Goal: Task Accomplishment & Management: Use online tool/utility

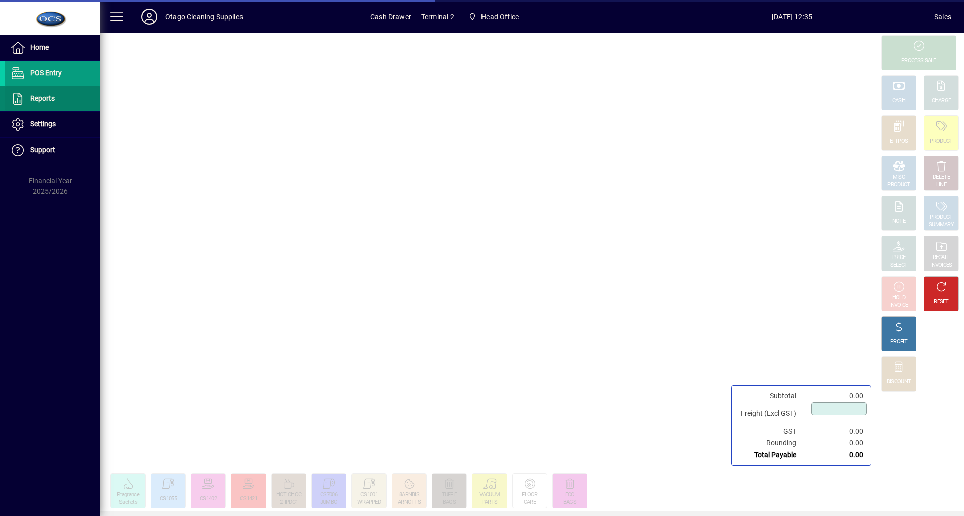
type input "****"
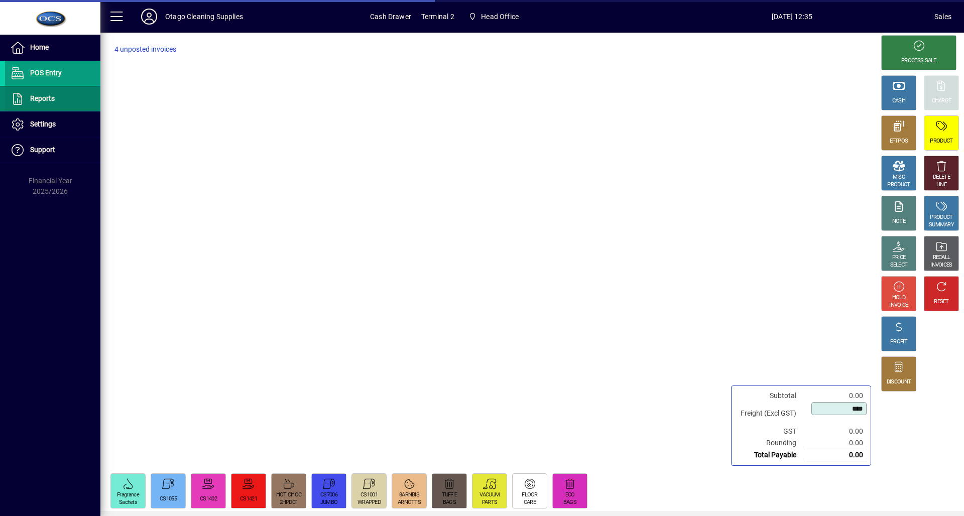
click at [55, 97] on span at bounding box center [52, 99] width 95 height 24
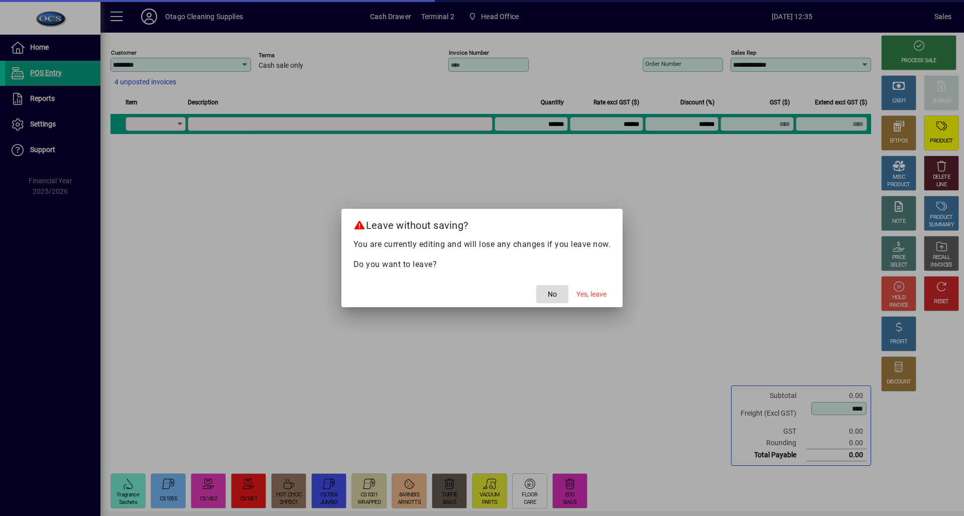
drag, startPoint x: 549, startPoint y: 291, endPoint x: 549, endPoint y: 285, distance: 6.0
click at [549, 285] on span "button" at bounding box center [552, 294] width 32 height 24
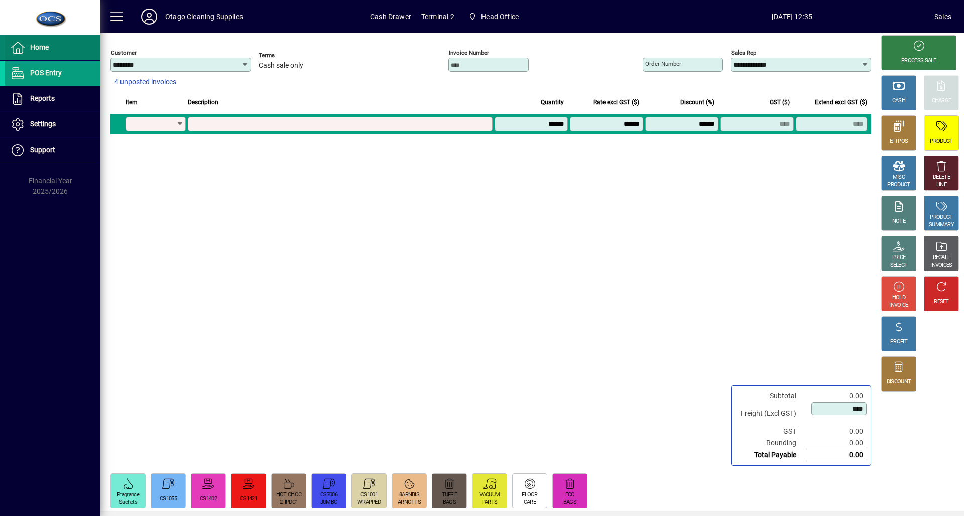
click at [25, 50] on span "Home" at bounding box center [27, 48] width 44 height 12
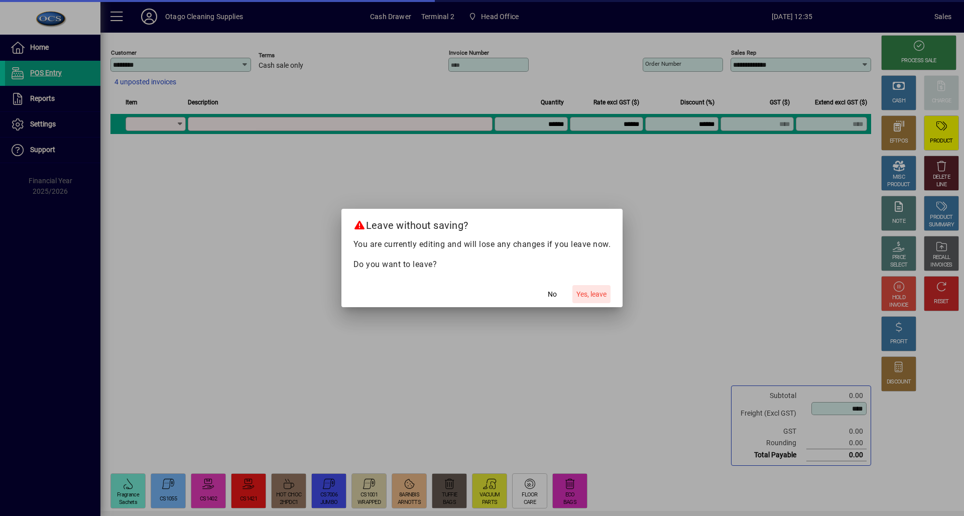
click at [592, 295] on span "Yes, leave" at bounding box center [591, 294] width 30 height 11
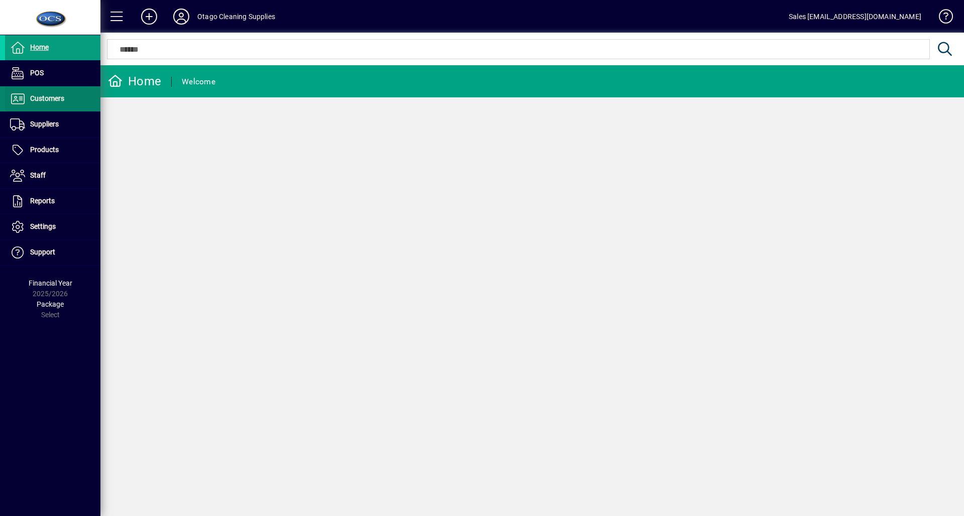
click at [42, 95] on span "Customers" at bounding box center [47, 98] width 34 height 8
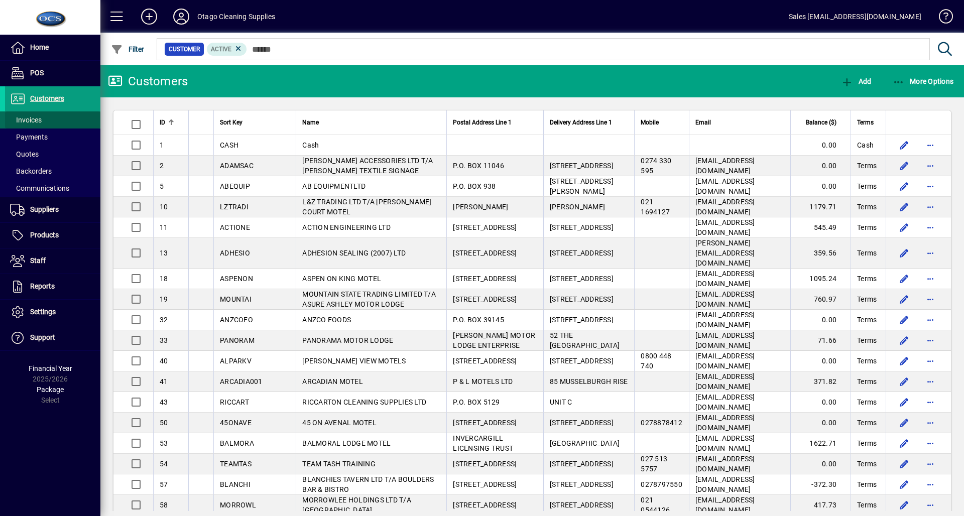
click at [28, 115] on span "Invoices" at bounding box center [23, 120] width 37 height 11
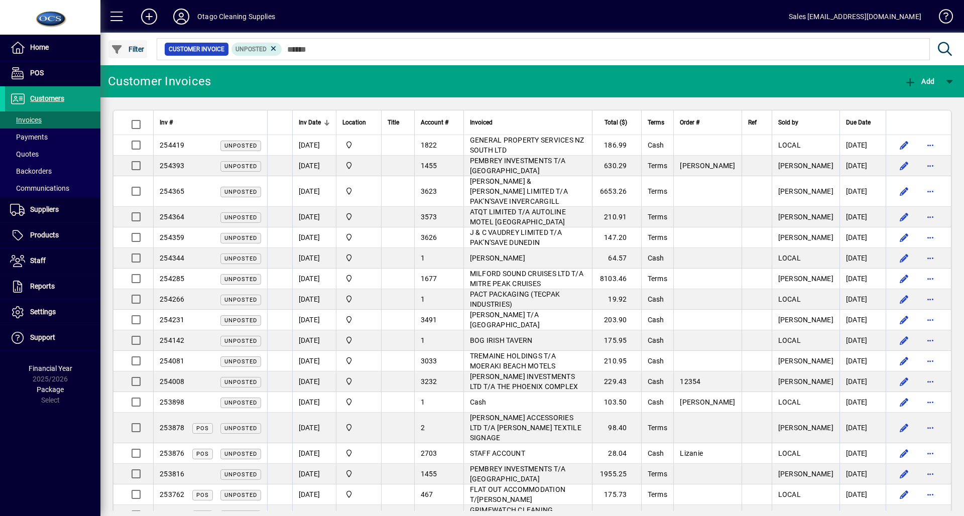
click at [130, 54] on span "button" at bounding box center [127, 49] width 39 height 24
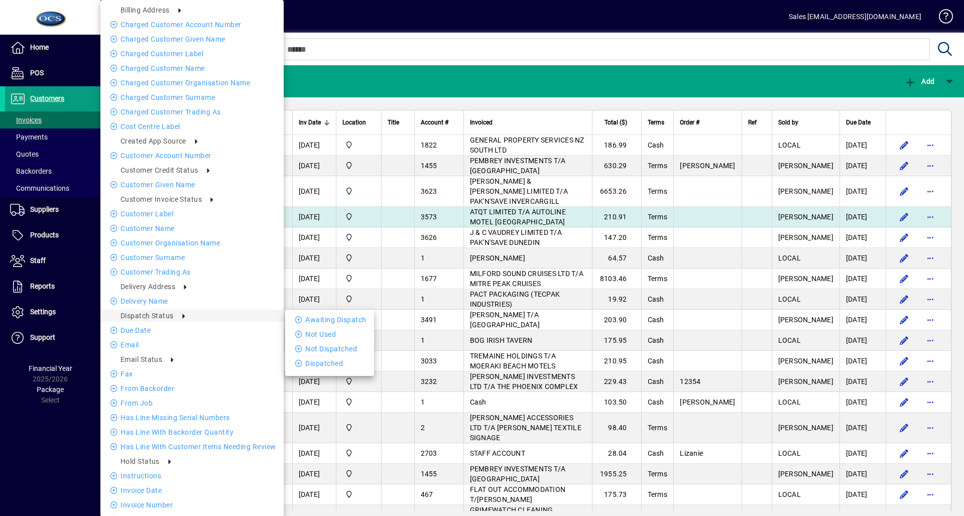
drag, startPoint x: 300, startPoint y: 317, endPoint x: 248, endPoint y: 202, distance: 126.7
click at [300, 317] on icon at bounding box center [300, 319] width 10 height 7
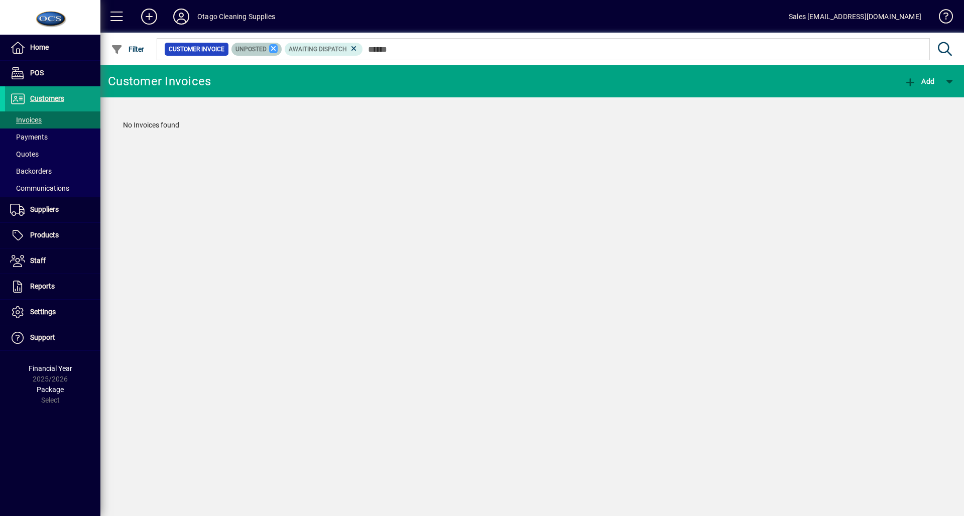
click at [276, 51] on icon at bounding box center [273, 48] width 9 height 9
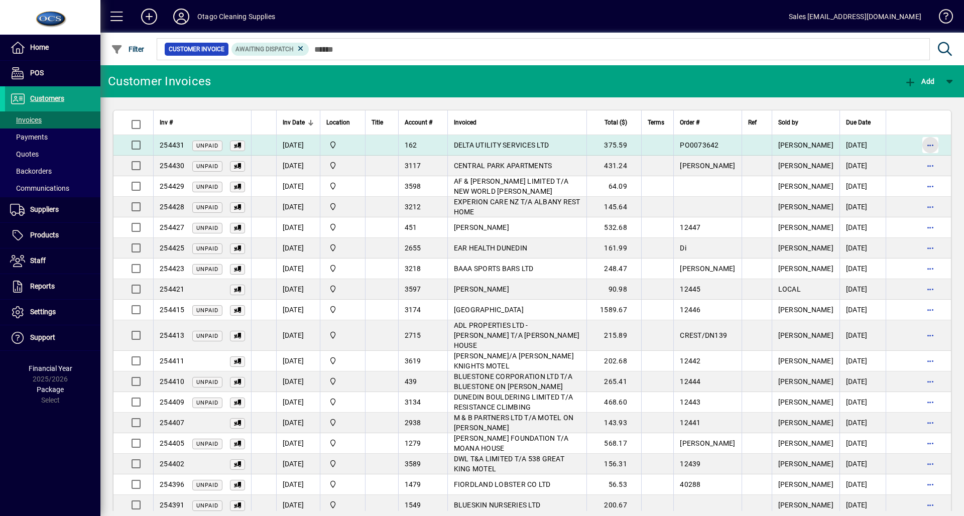
click at [918, 140] on span "button" at bounding box center [930, 145] width 24 height 24
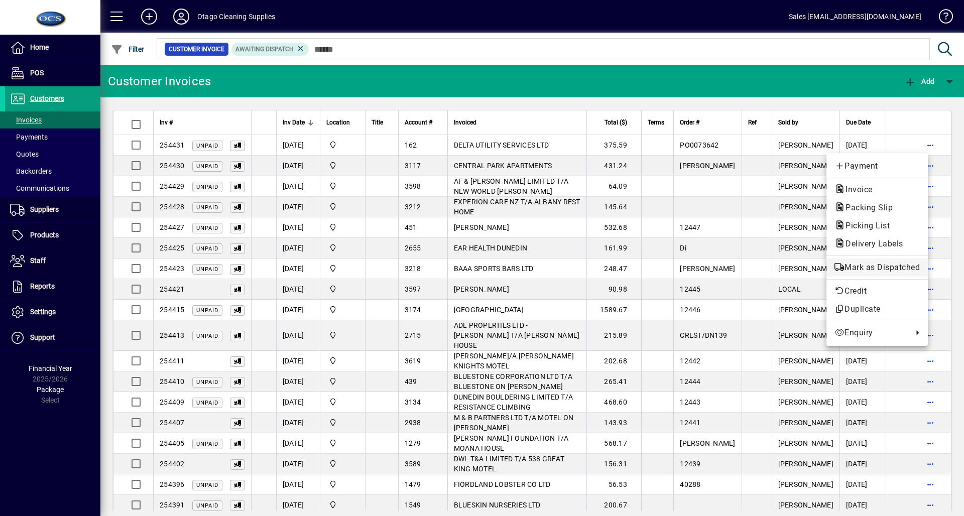
click at [913, 269] on span "Mark as Dispatched" at bounding box center [877, 268] width 85 height 12
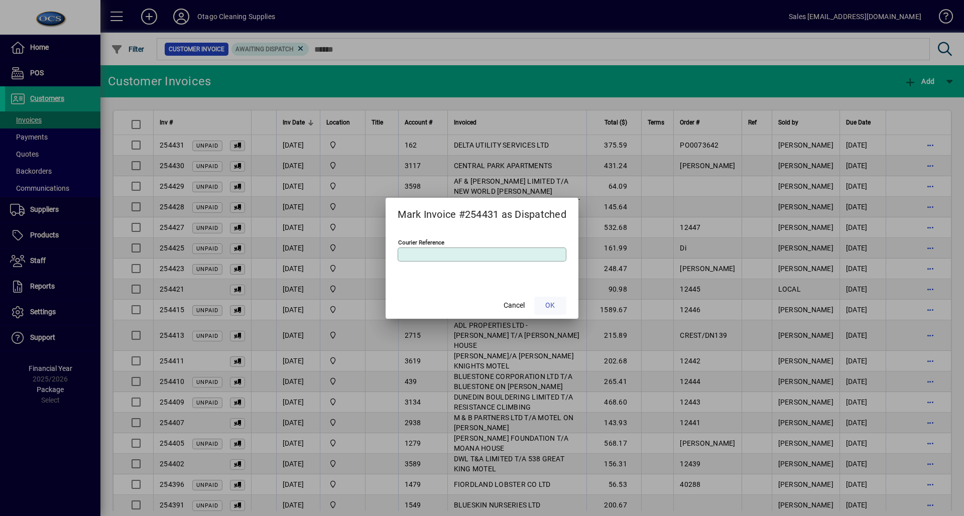
click at [556, 306] on span at bounding box center [550, 306] width 32 height 24
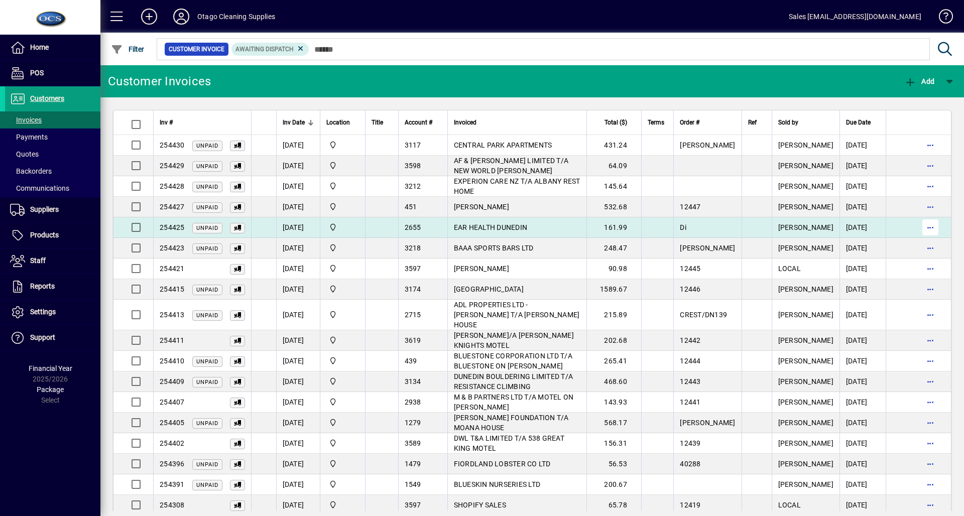
click at [922, 230] on span "button" at bounding box center [930, 227] width 24 height 24
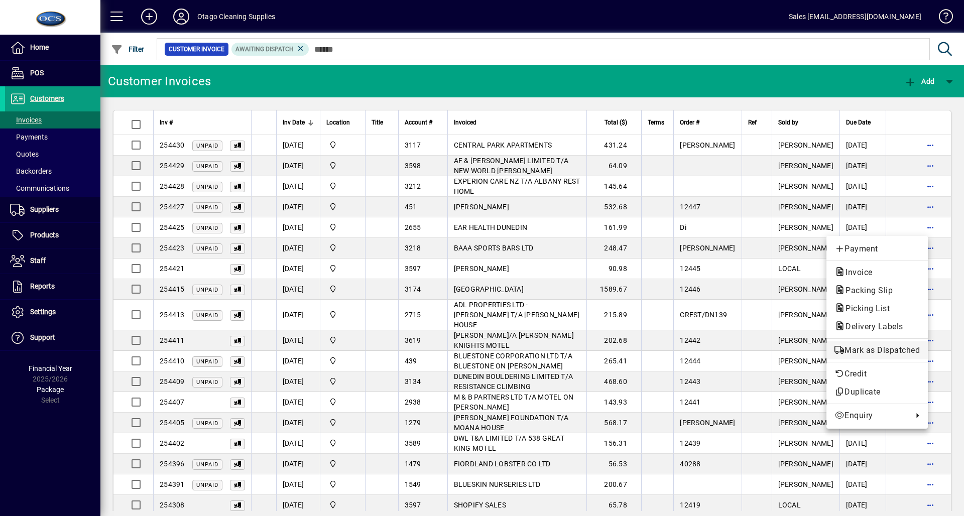
click at [902, 347] on span "Mark as Dispatched" at bounding box center [877, 350] width 85 height 12
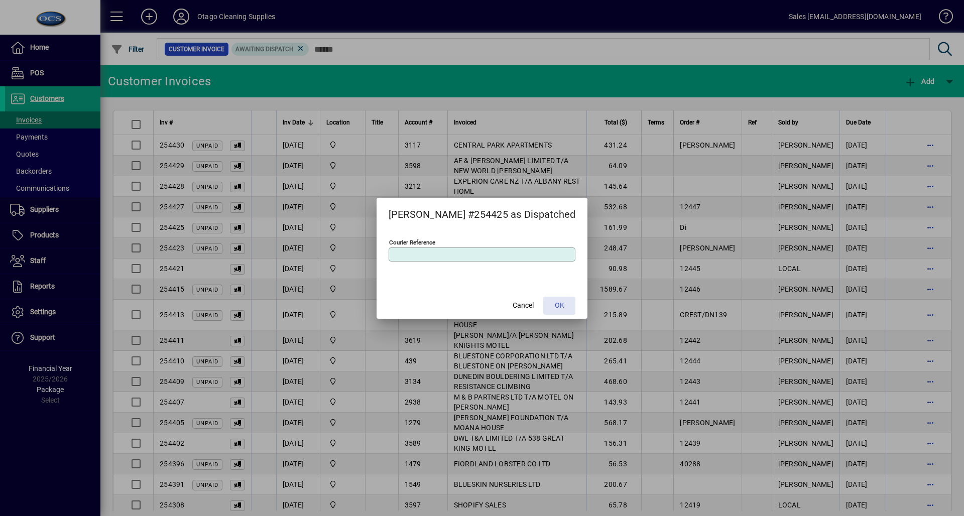
click at [555, 305] on span "OK" at bounding box center [560, 305] width 10 height 11
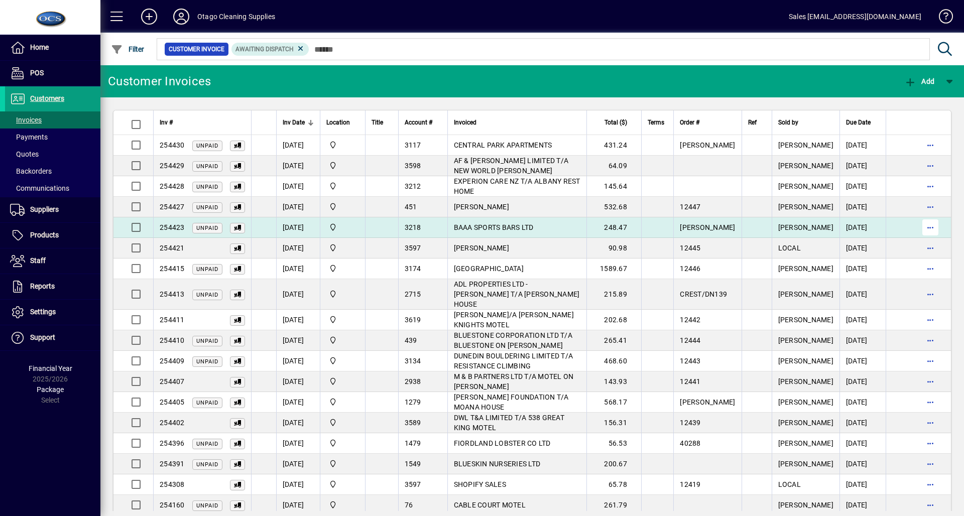
click at [920, 230] on span "button" at bounding box center [930, 227] width 24 height 24
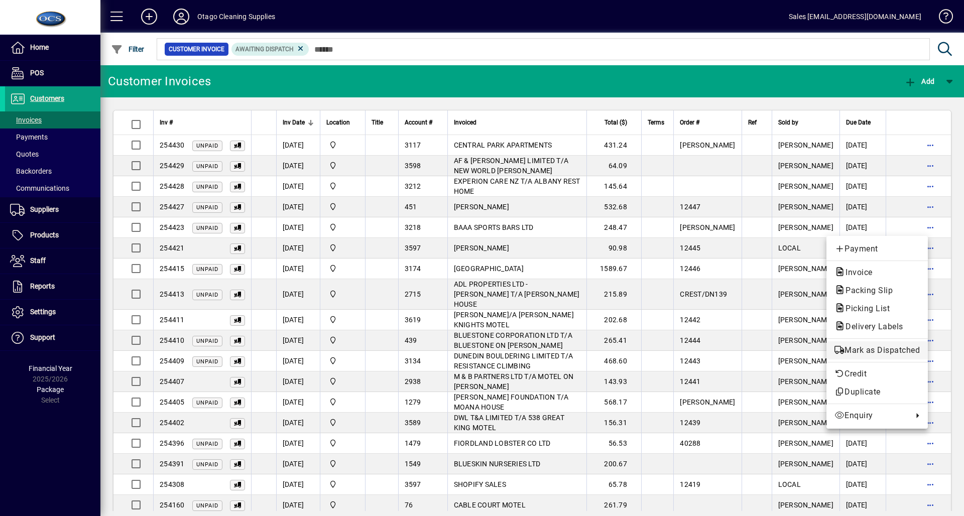
click at [918, 353] on span "Mark as Dispatched" at bounding box center [877, 350] width 85 height 12
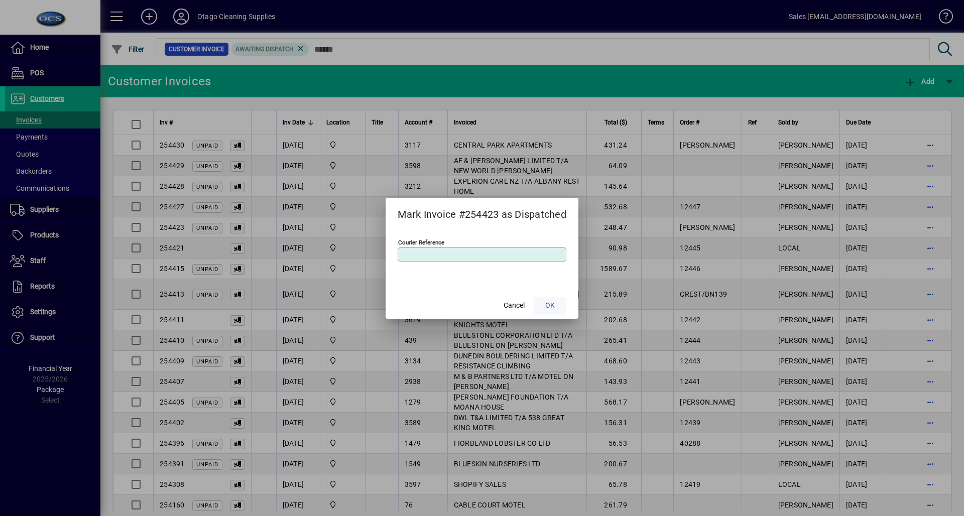
click at [550, 305] on span "OK" at bounding box center [550, 305] width 10 height 11
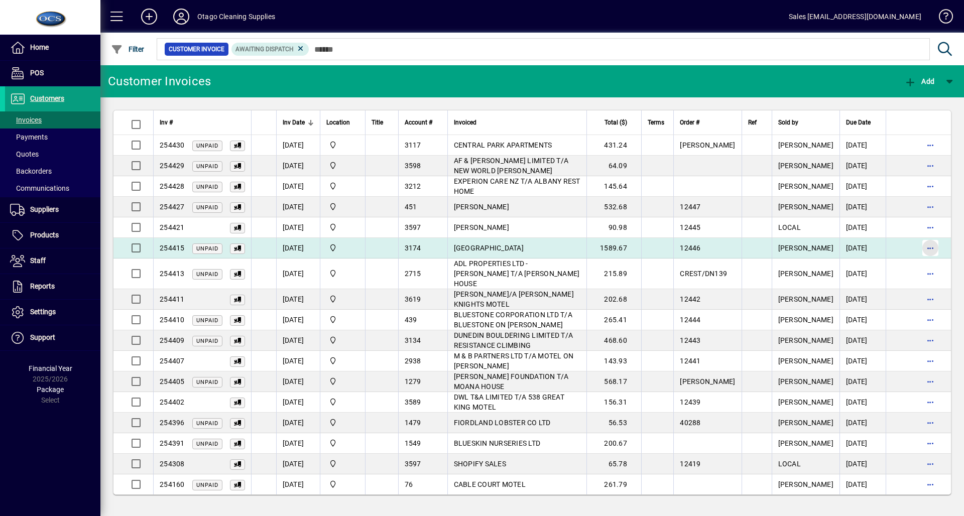
click at [930, 248] on span "button" at bounding box center [930, 248] width 24 height 24
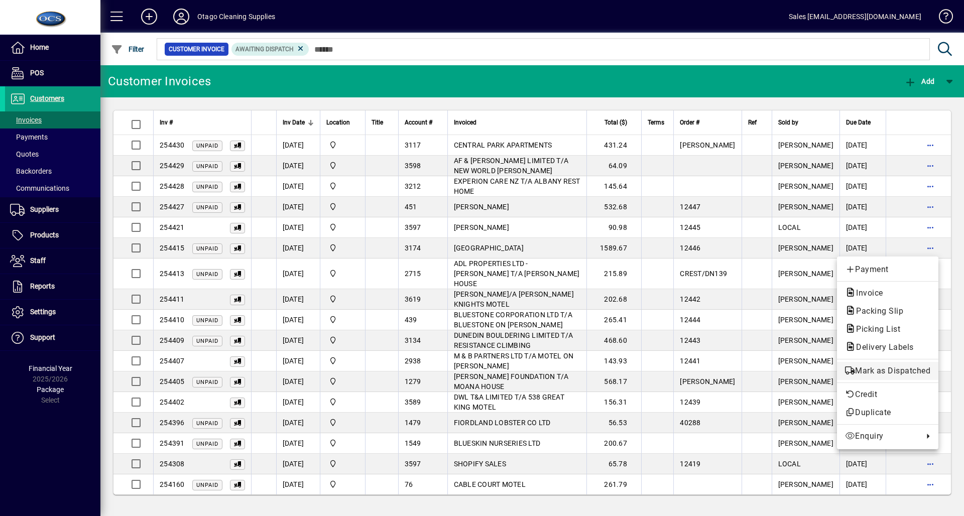
click at [876, 374] on span "Mark as Dispatched" at bounding box center [887, 371] width 85 height 12
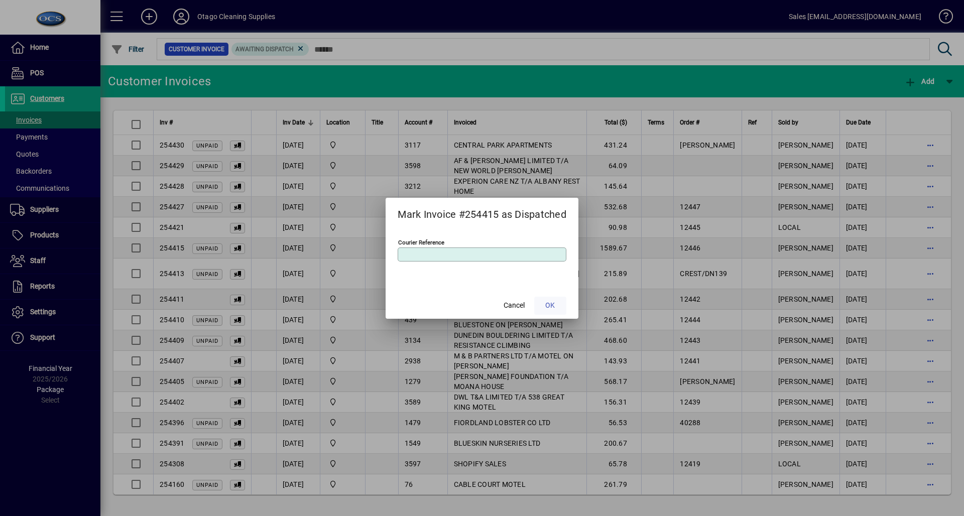
click at [559, 308] on span at bounding box center [550, 306] width 32 height 24
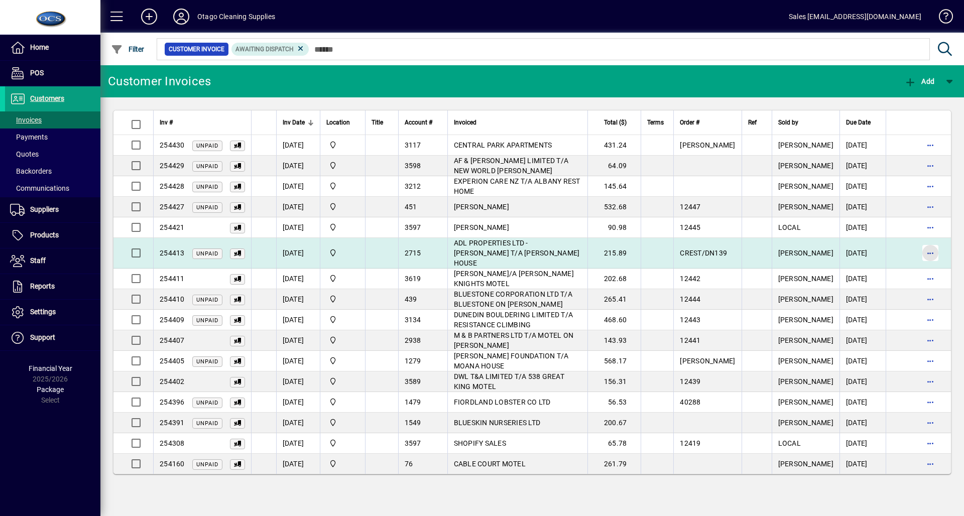
click at [940, 251] on span "button" at bounding box center [930, 253] width 24 height 24
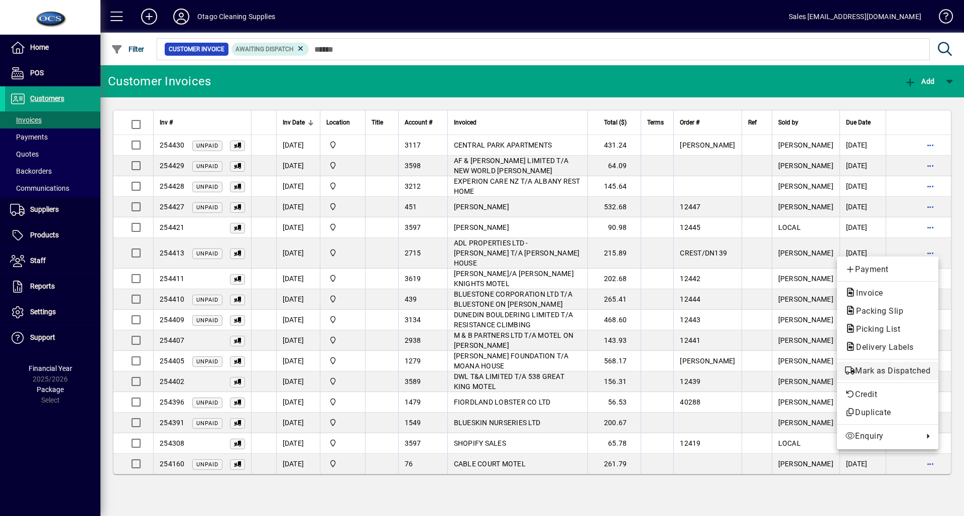
click at [911, 373] on span "Mark as Dispatched" at bounding box center [887, 371] width 85 height 12
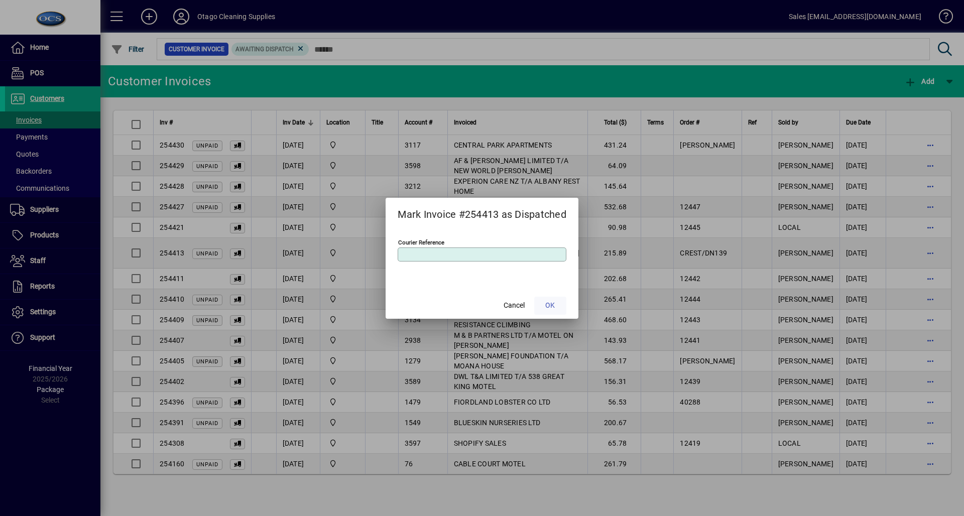
click at [559, 300] on span at bounding box center [550, 306] width 32 height 24
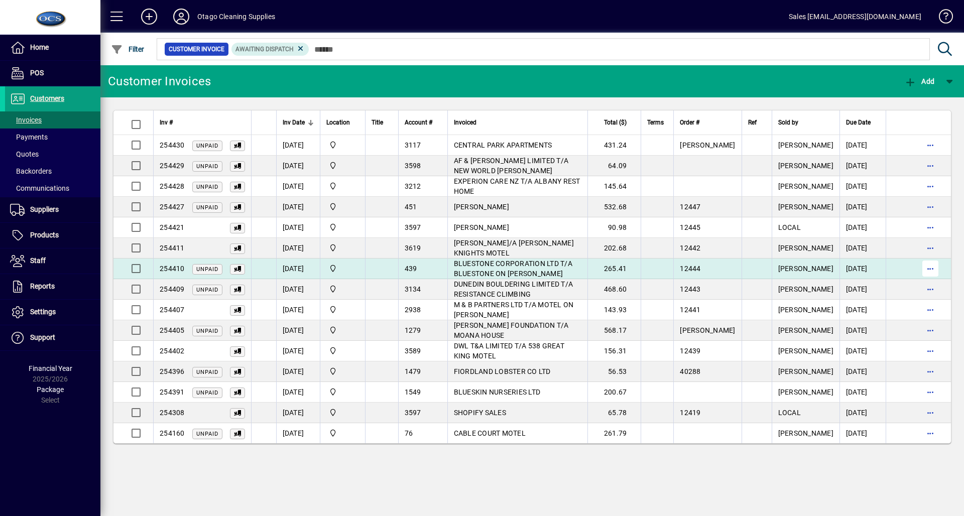
click at [929, 270] on span "button" at bounding box center [930, 269] width 24 height 24
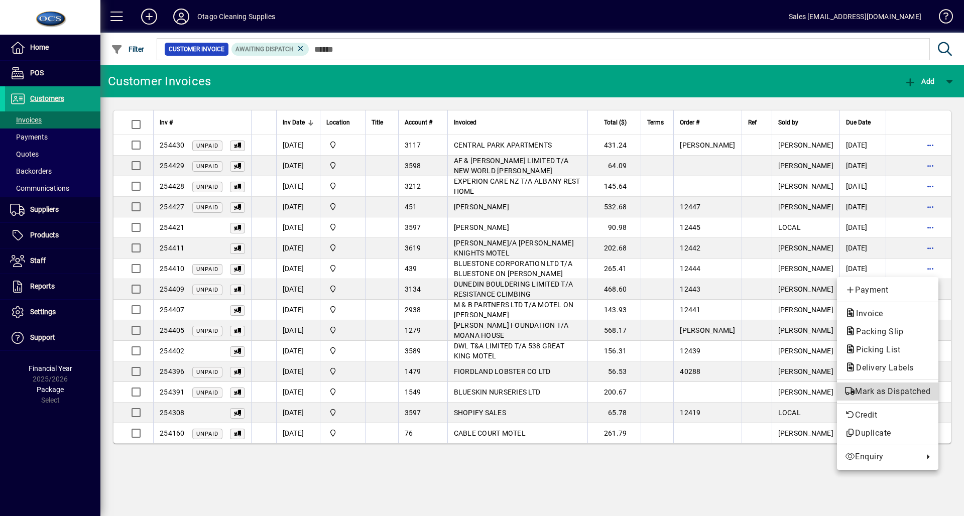
click at [914, 386] on span "Mark as Dispatched" at bounding box center [887, 392] width 85 height 12
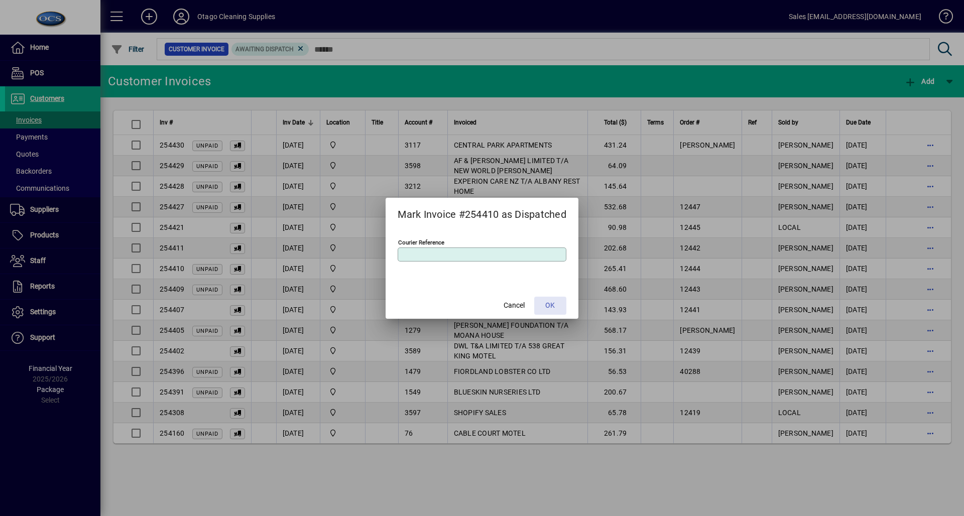
click at [562, 299] on span at bounding box center [550, 306] width 32 height 24
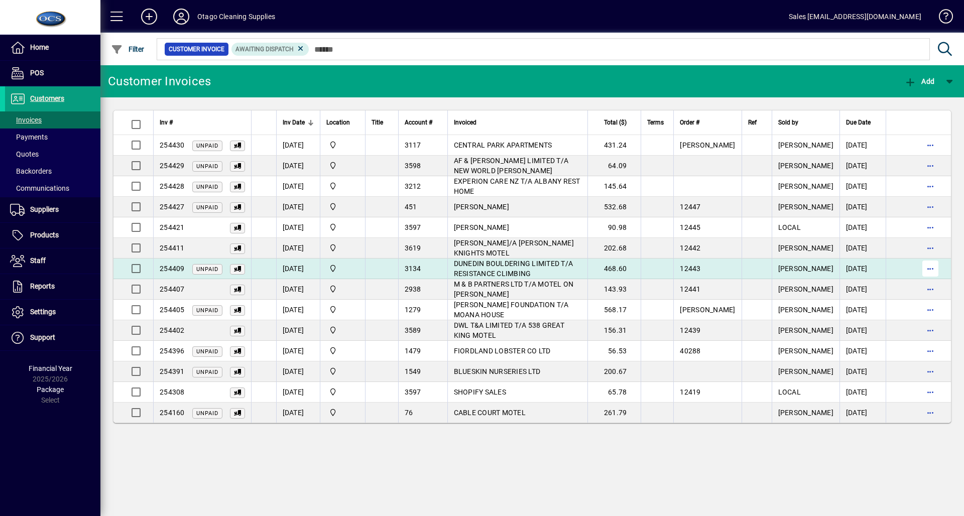
click at [929, 267] on span "button" at bounding box center [930, 269] width 24 height 24
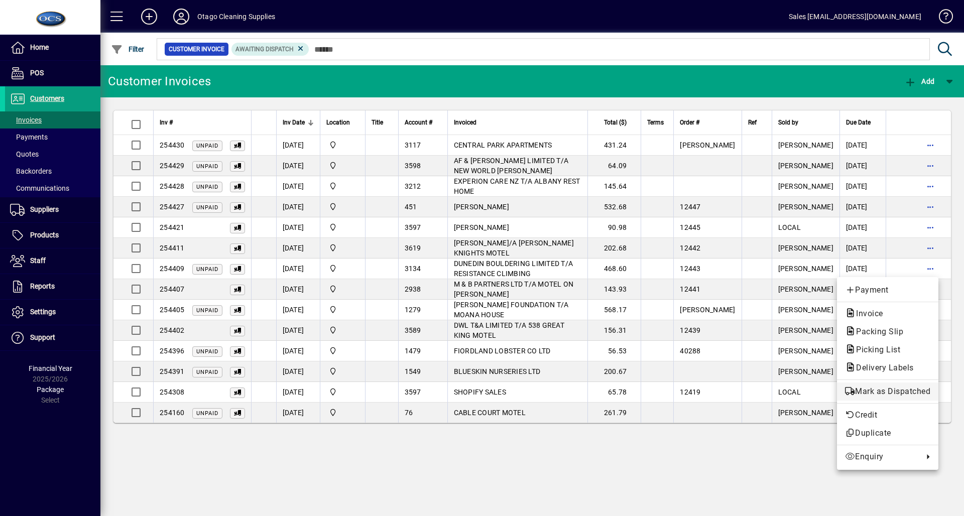
click at [887, 395] on span "Mark as Dispatched" at bounding box center [887, 392] width 85 height 12
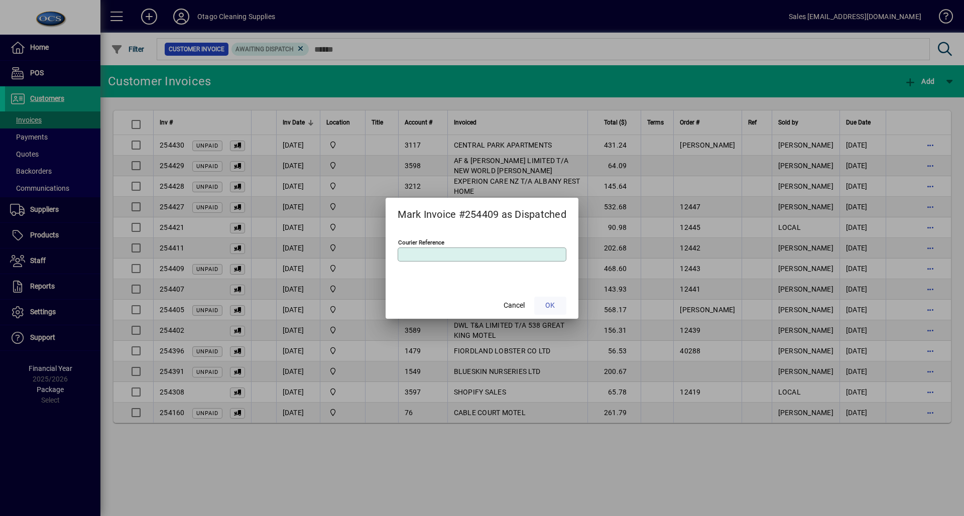
click at [547, 310] on span "OK" at bounding box center [550, 305] width 10 height 11
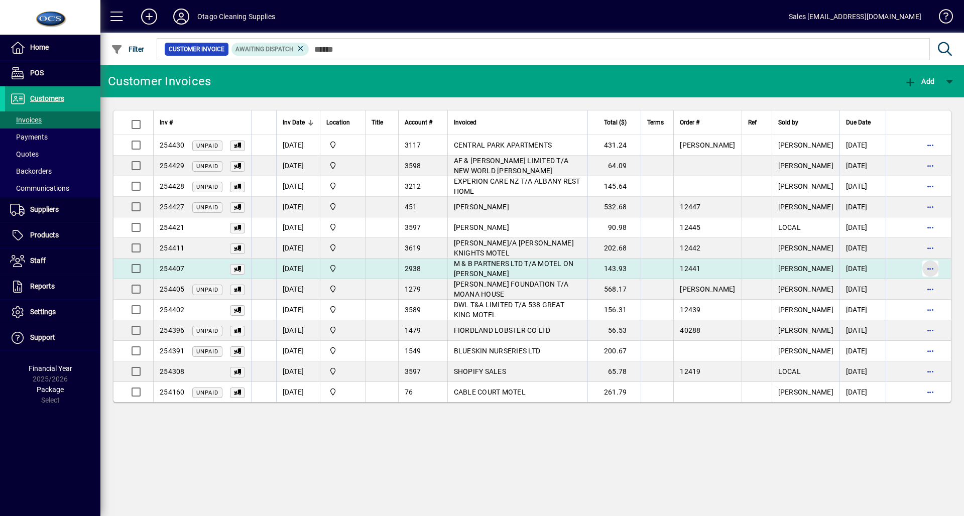
click at [926, 269] on span "button" at bounding box center [930, 269] width 24 height 24
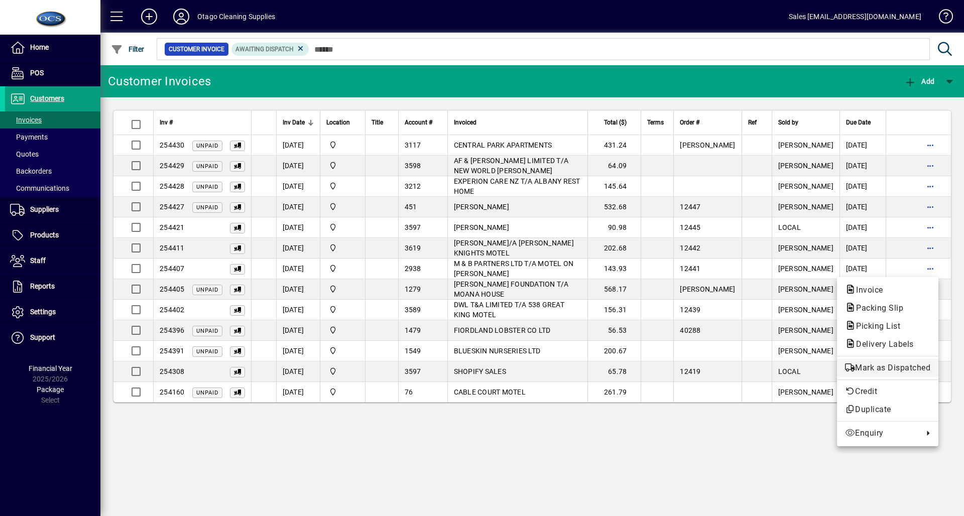
click at [901, 370] on span "Mark as Dispatched" at bounding box center [887, 368] width 85 height 12
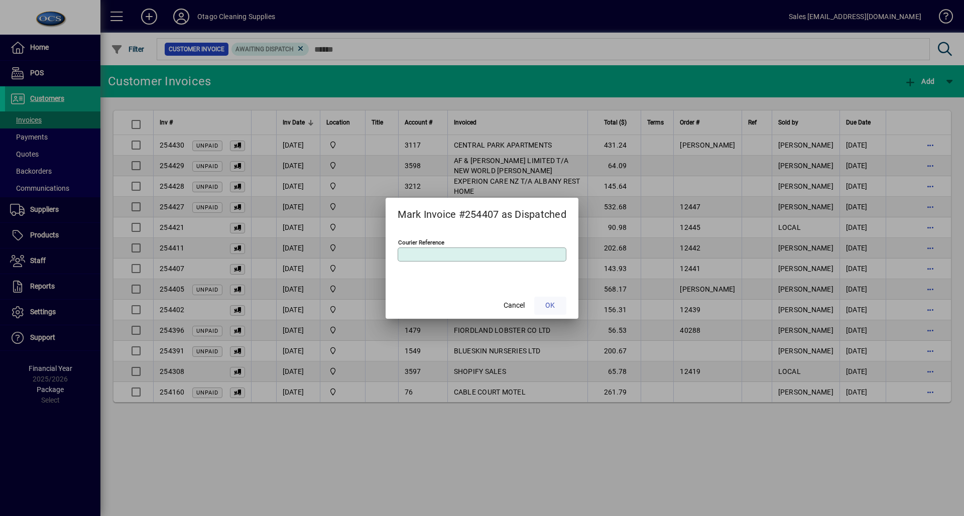
click at [543, 302] on span at bounding box center [550, 306] width 32 height 24
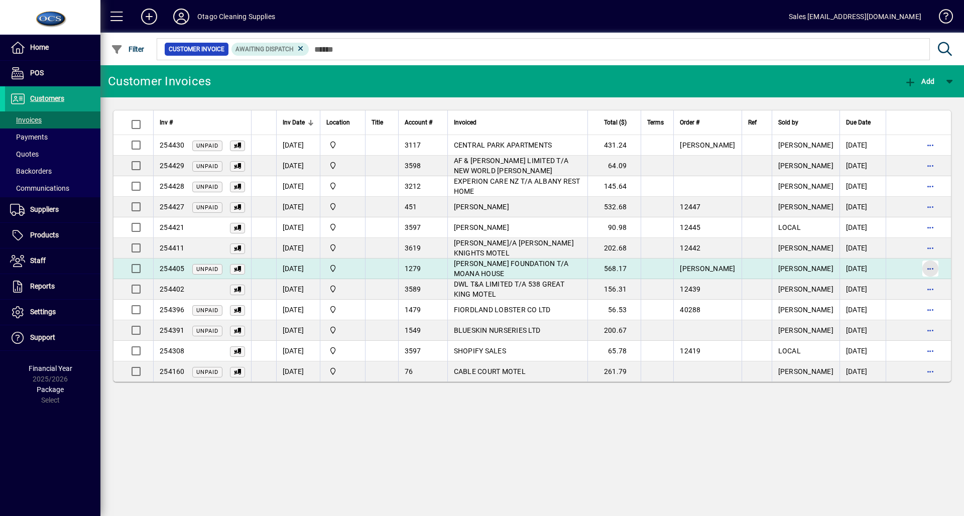
click at [923, 270] on span "button" at bounding box center [930, 269] width 24 height 24
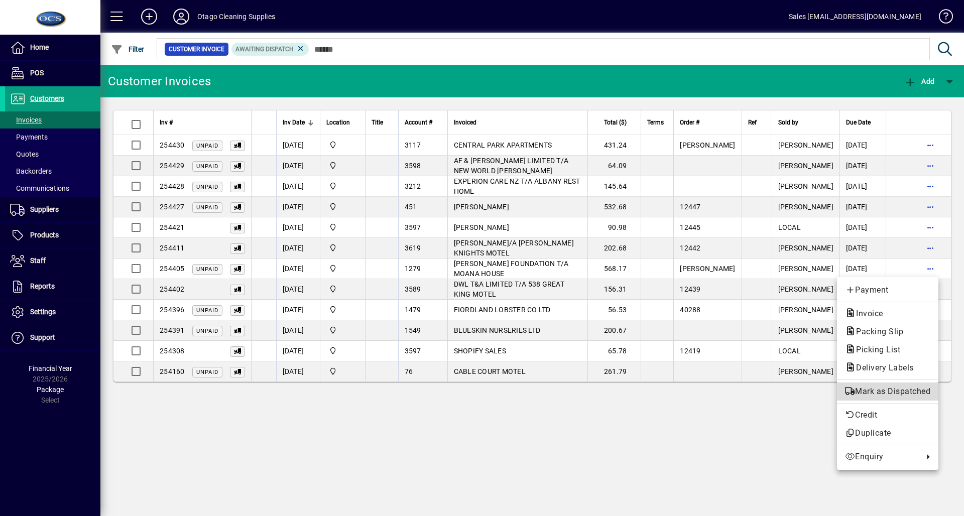
click at [890, 396] on span "Mark as Dispatched" at bounding box center [887, 392] width 85 height 12
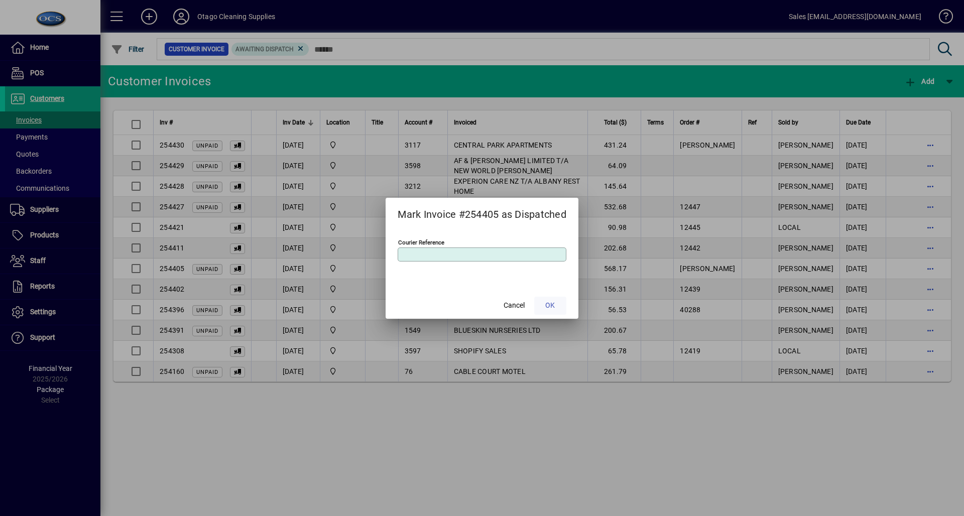
click at [566, 309] on span at bounding box center [550, 306] width 32 height 24
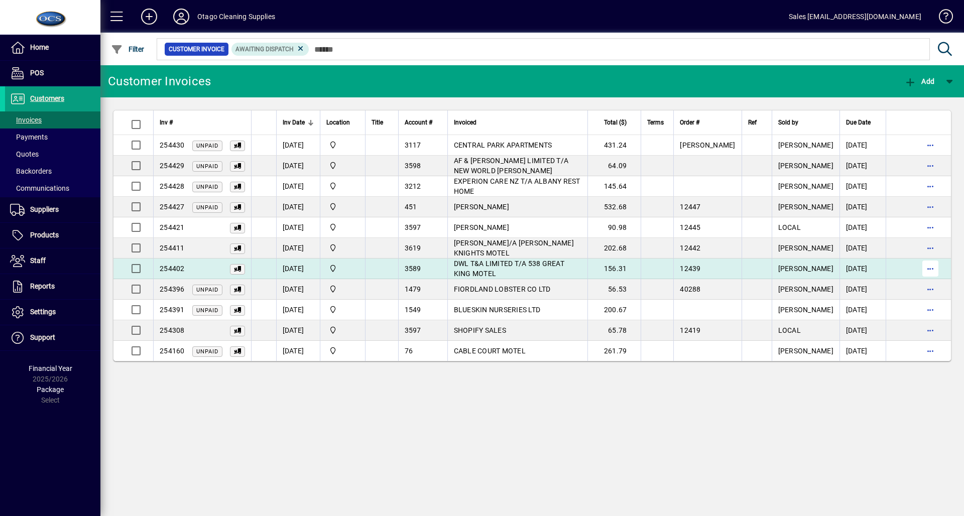
click at [934, 272] on span "button" at bounding box center [930, 269] width 24 height 24
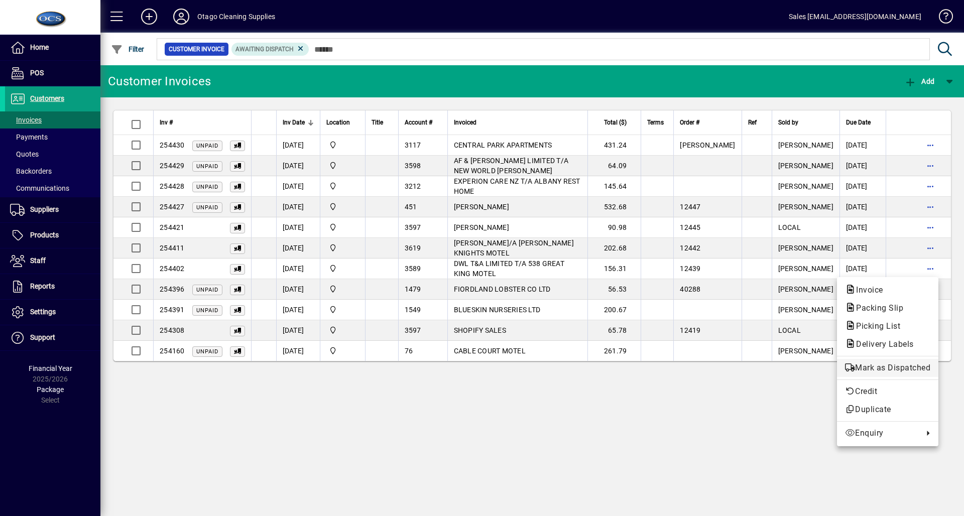
click at [906, 367] on span "Mark as Dispatched" at bounding box center [887, 368] width 85 height 12
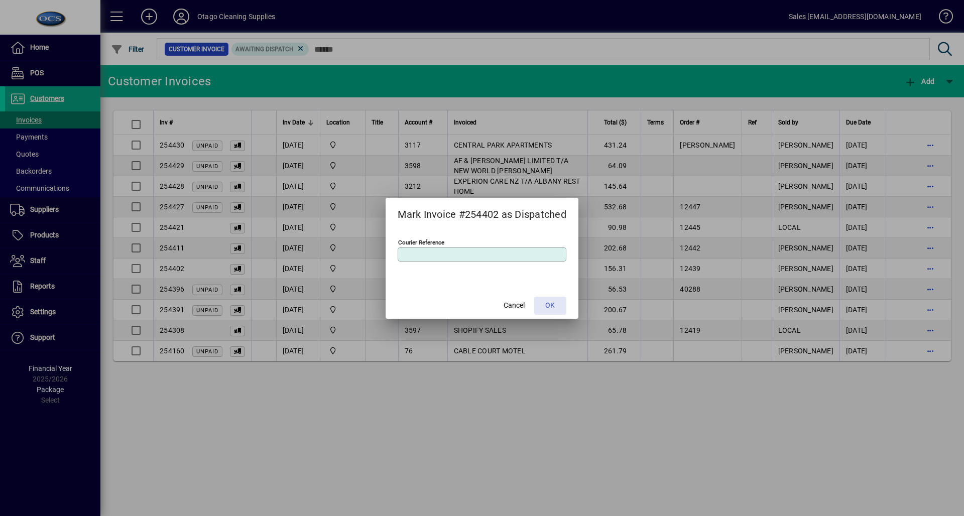
click at [558, 299] on span at bounding box center [550, 306] width 32 height 24
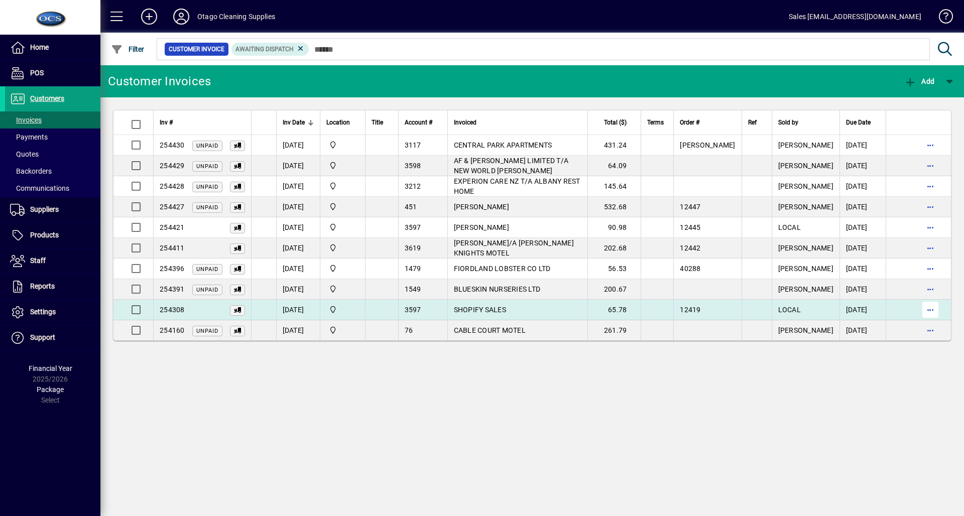
click at [937, 305] on span "button" at bounding box center [930, 310] width 24 height 24
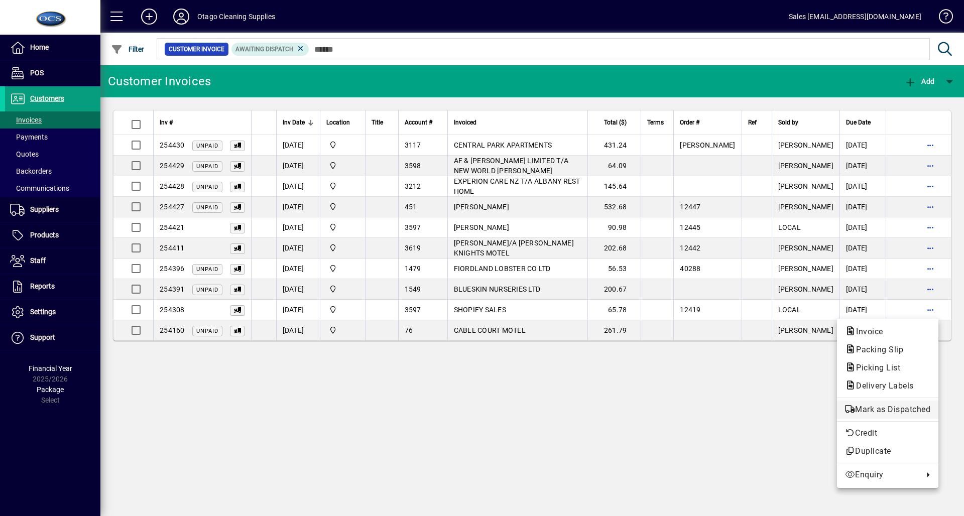
click at [886, 409] on span "Mark as Dispatched" at bounding box center [887, 410] width 85 height 12
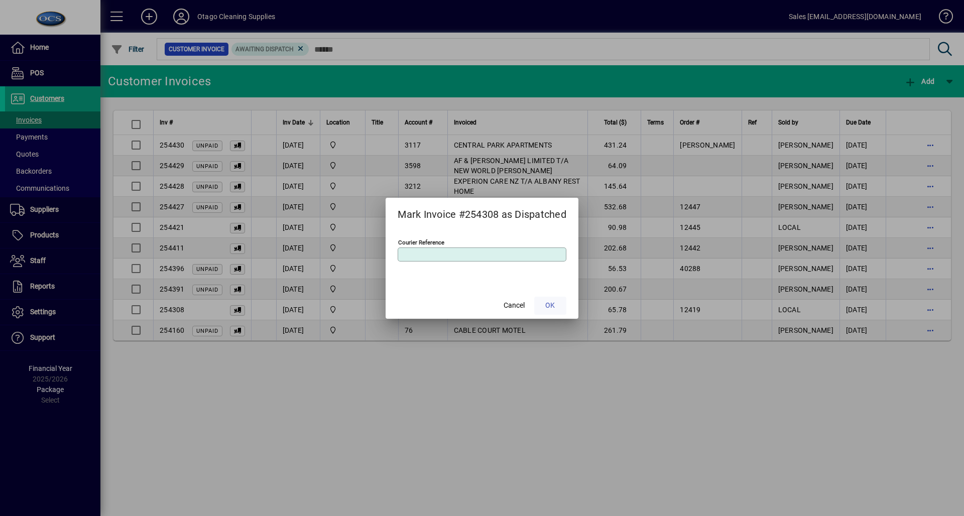
click at [555, 300] on span at bounding box center [550, 306] width 32 height 24
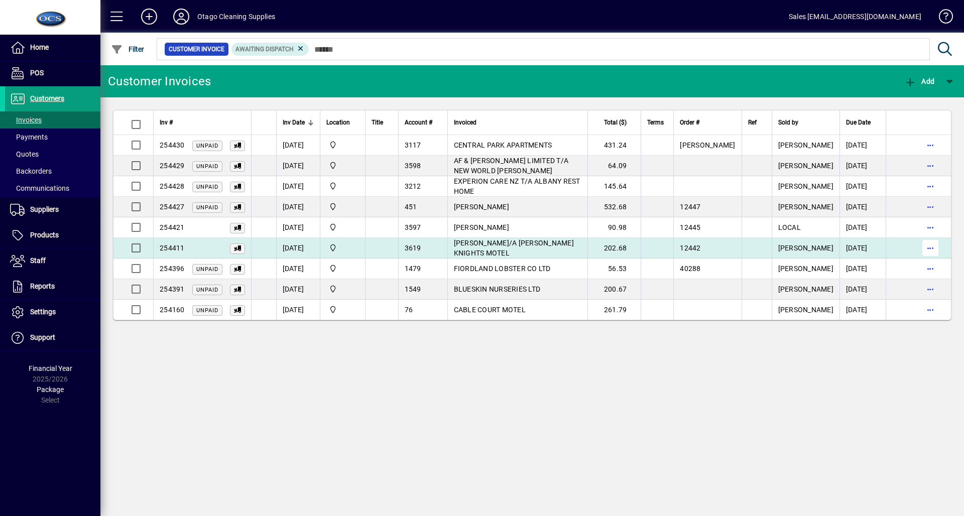
click at [931, 251] on span "button" at bounding box center [930, 248] width 24 height 24
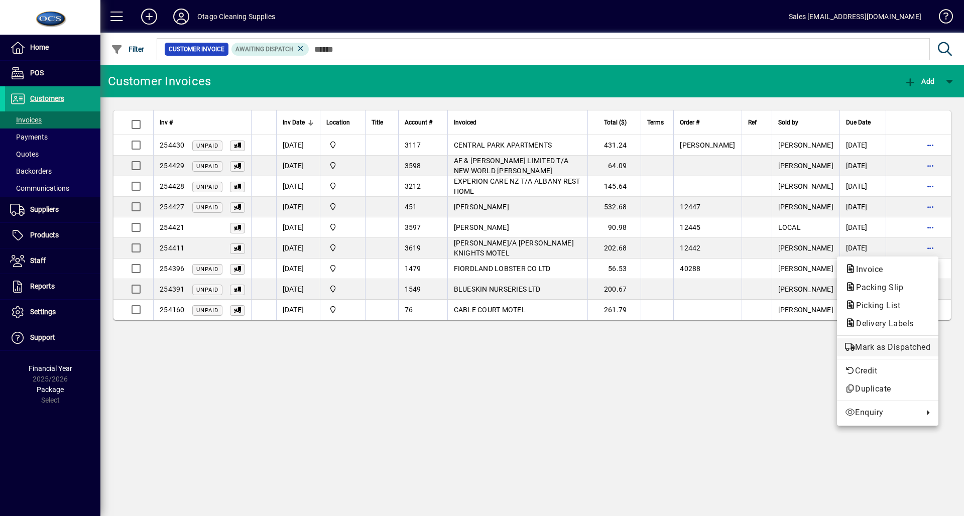
click at [901, 351] on span "Mark as Dispatched" at bounding box center [887, 347] width 85 height 12
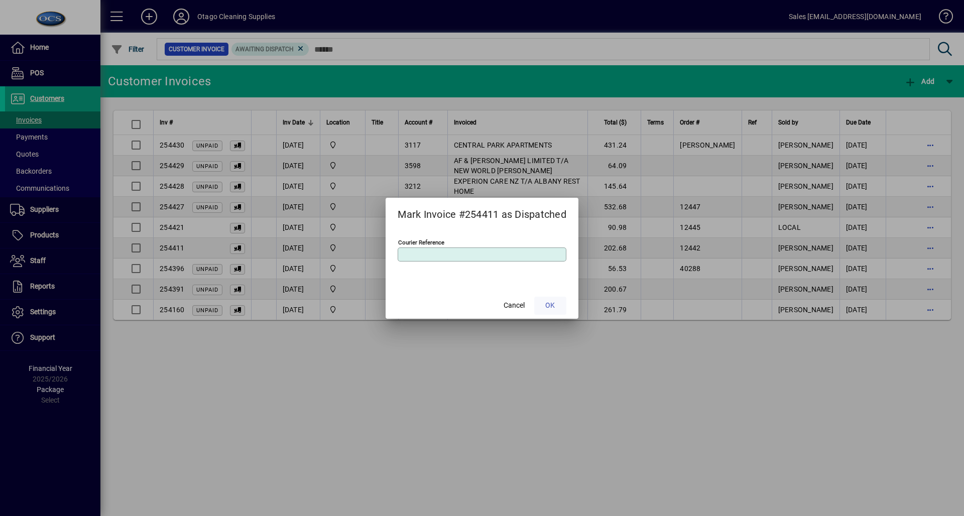
click at [562, 299] on span at bounding box center [550, 306] width 32 height 24
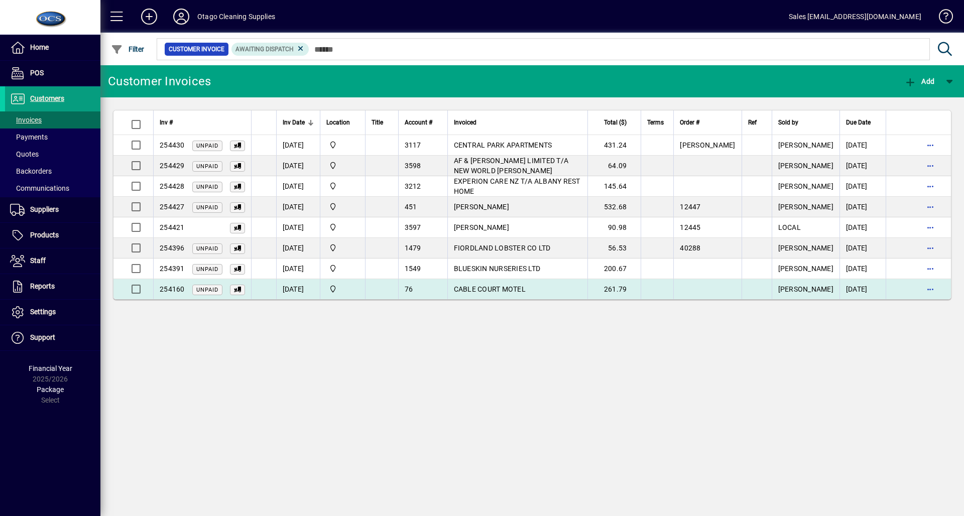
click at [517, 281] on td "CABLE COURT MOTEL" at bounding box center [517, 289] width 141 height 20
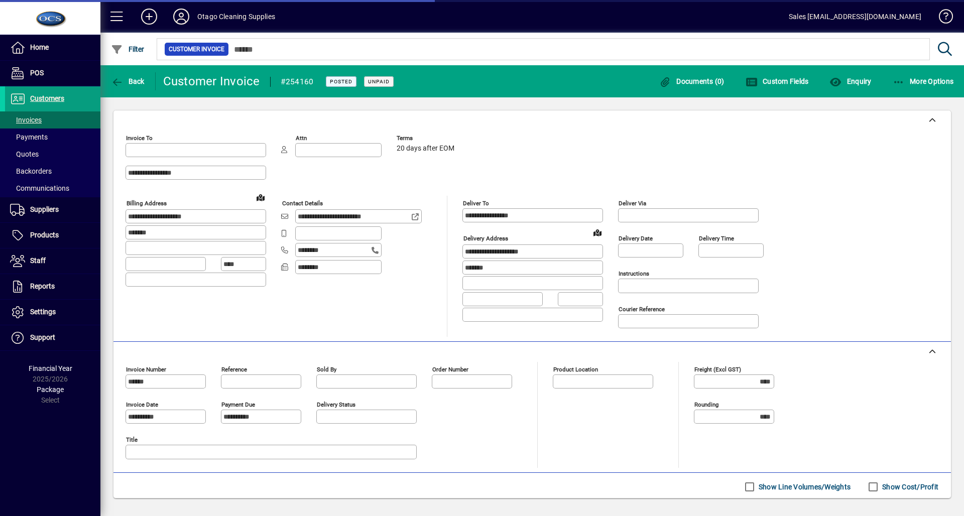
type input "**********"
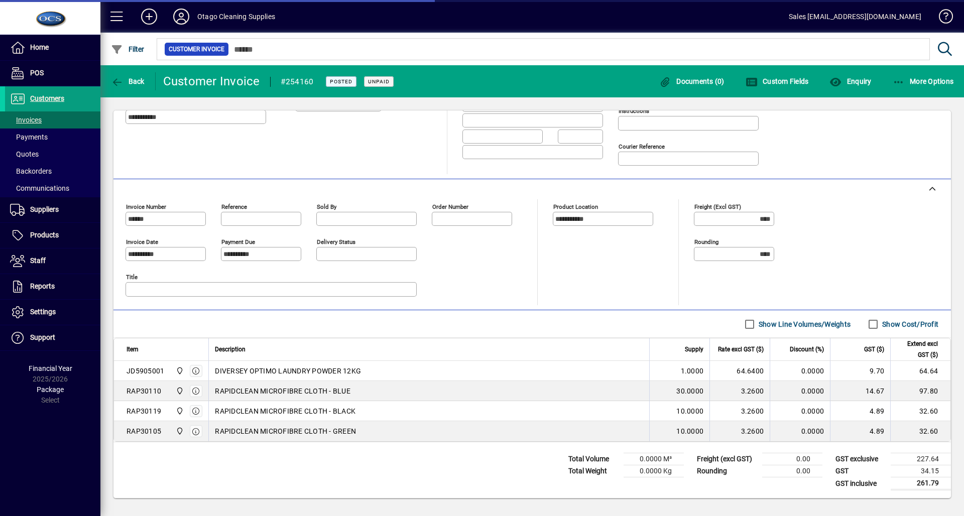
type input "**********"
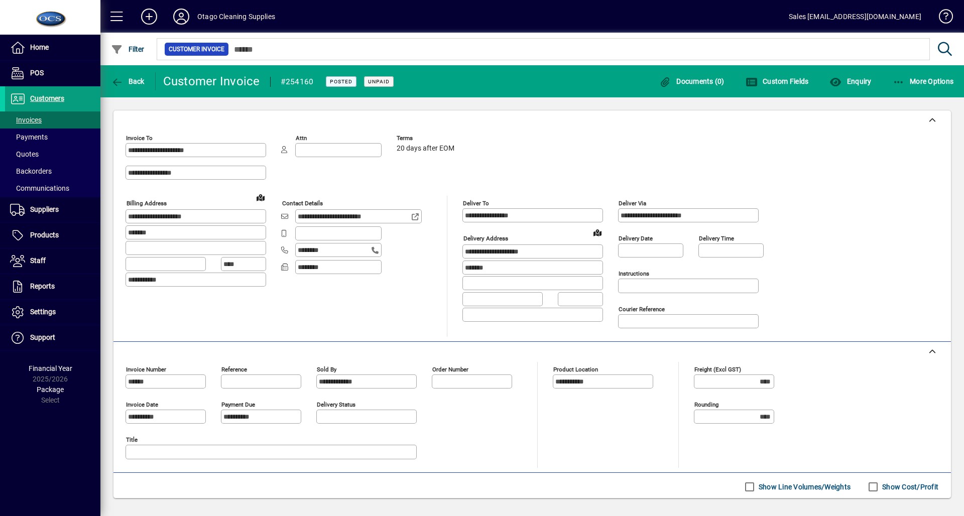
scroll to position [169, 0]
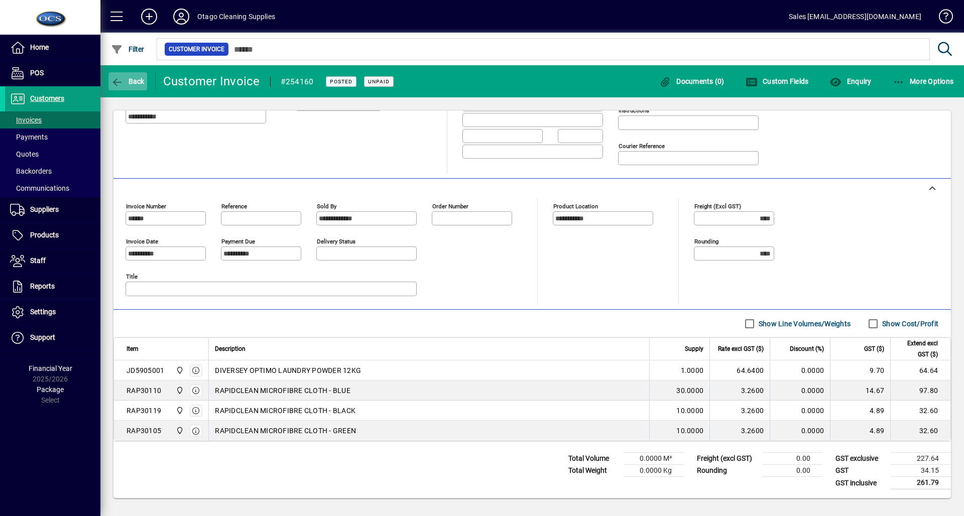
click at [134, 88] on span "button" at bounding box center [127, 81] width 39 height 24
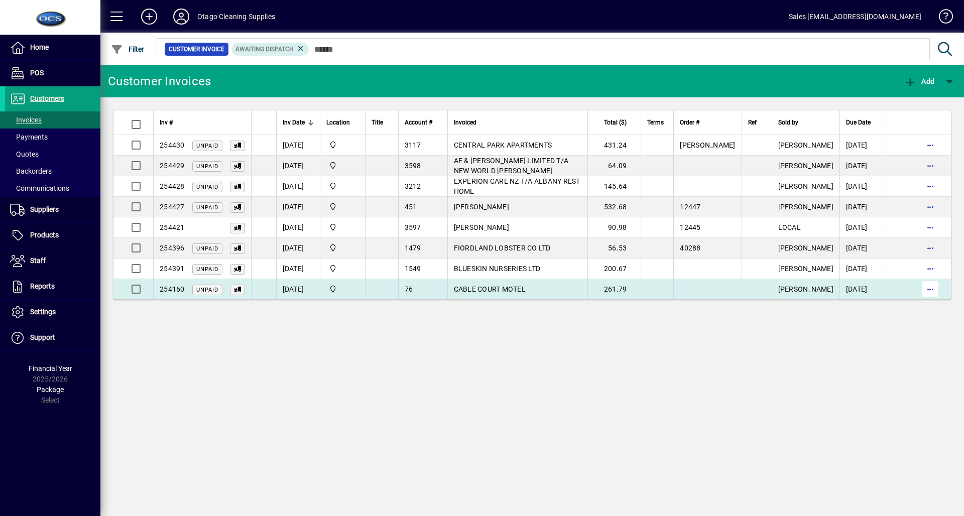
click at [929, 293] on span "button" at bounding box center [930, 289] width 24 height 24
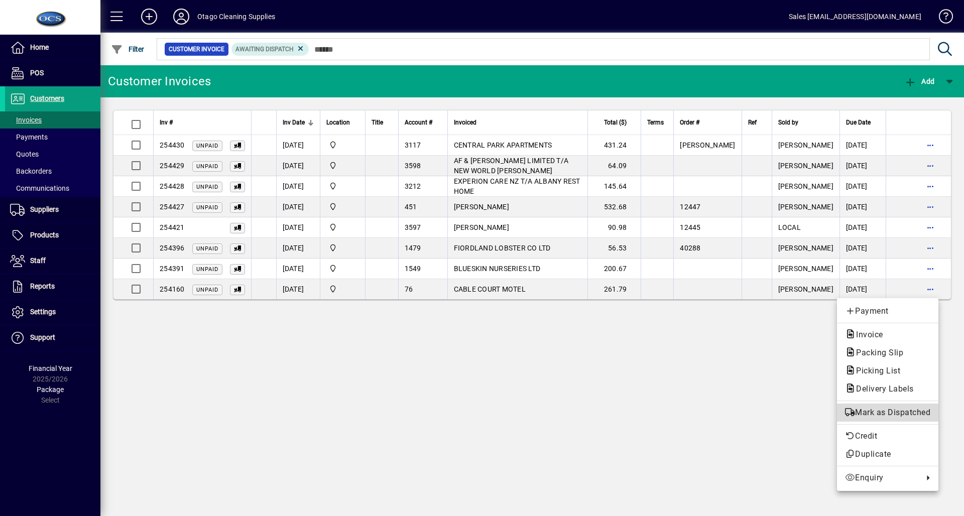
click at [889, 405] on button "Mark as Dispatched" at bounding box center [887, 413] width 101 height 18
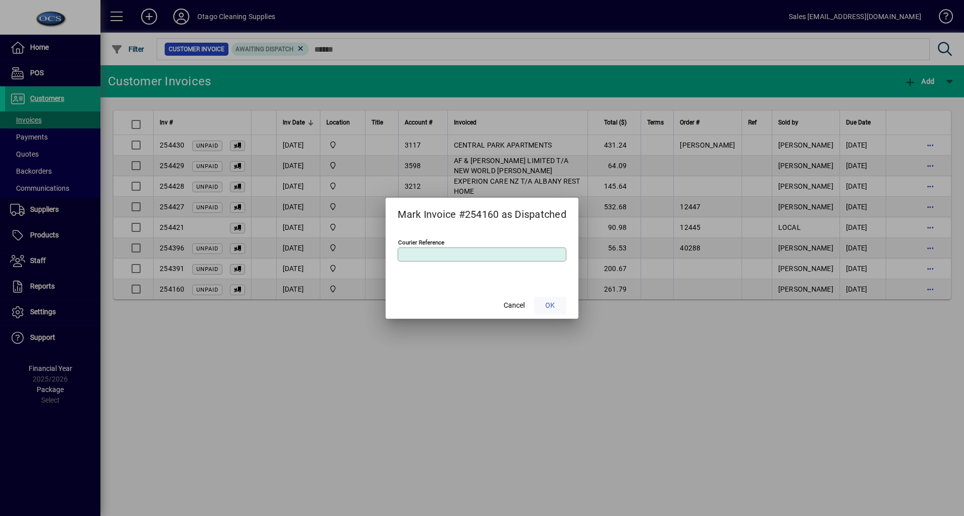
click at [552, 303] on span "OK" at bounding box center [550, 305] width 10 height 11
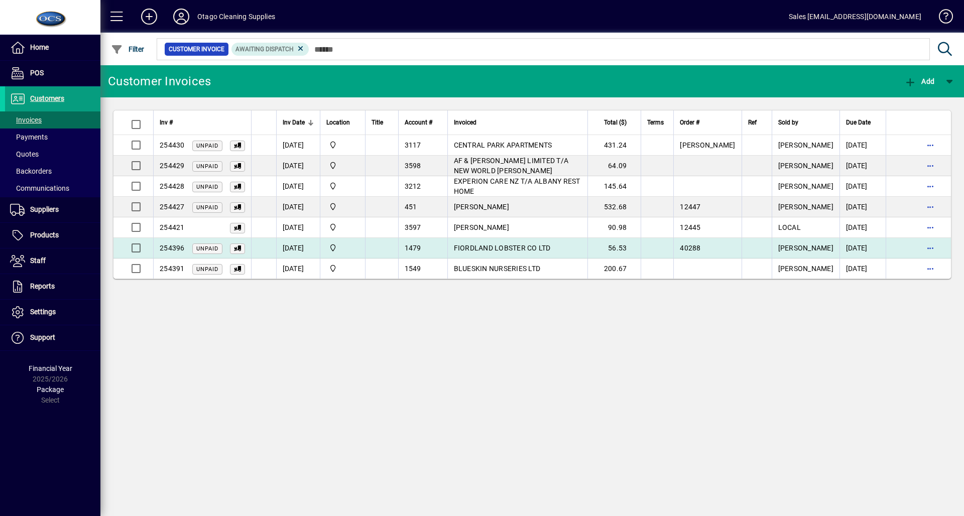
click at [533, 246] on span "FIORDLAND LOBSTER CO LTD" at bounding box center [502, 248] width 97 height 8
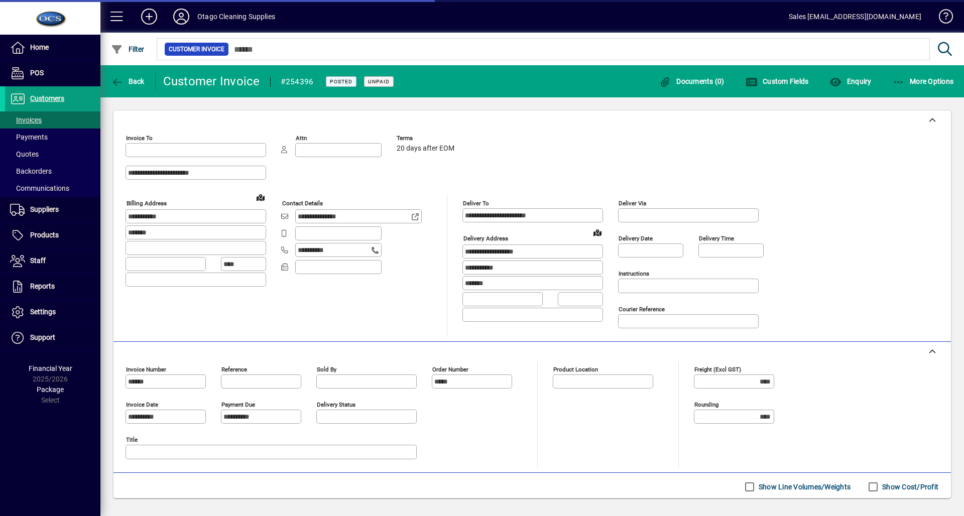
type input "**********"
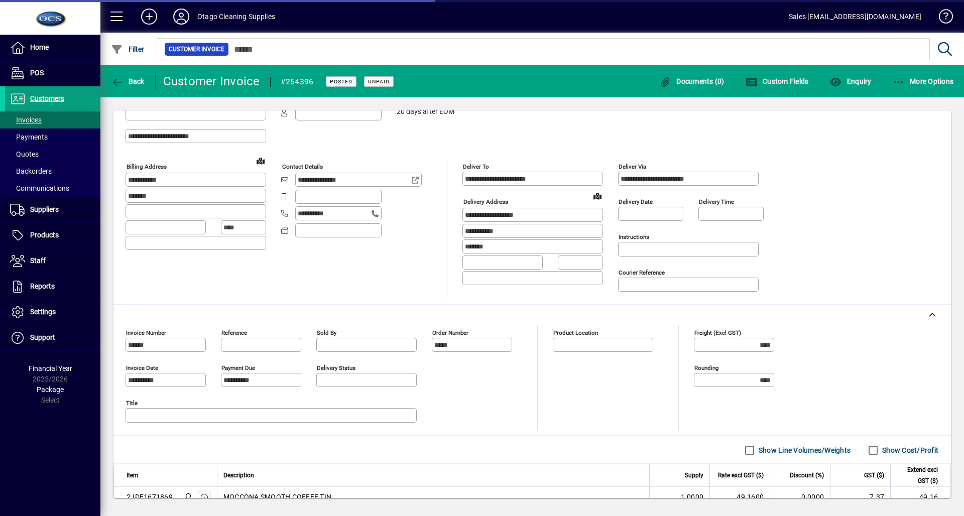
type input "**********"
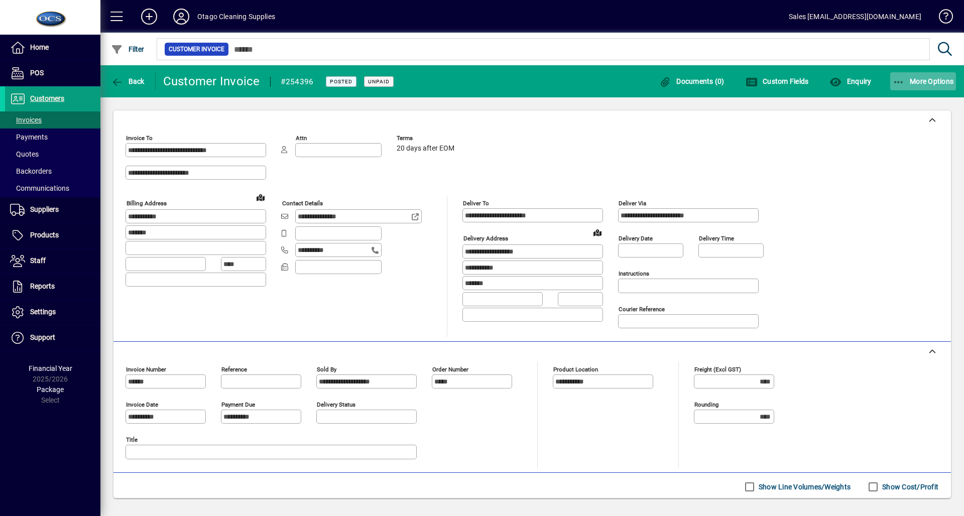
click at [911, 73] on span "button" at bounding box center [923, 81] width 66 height 24
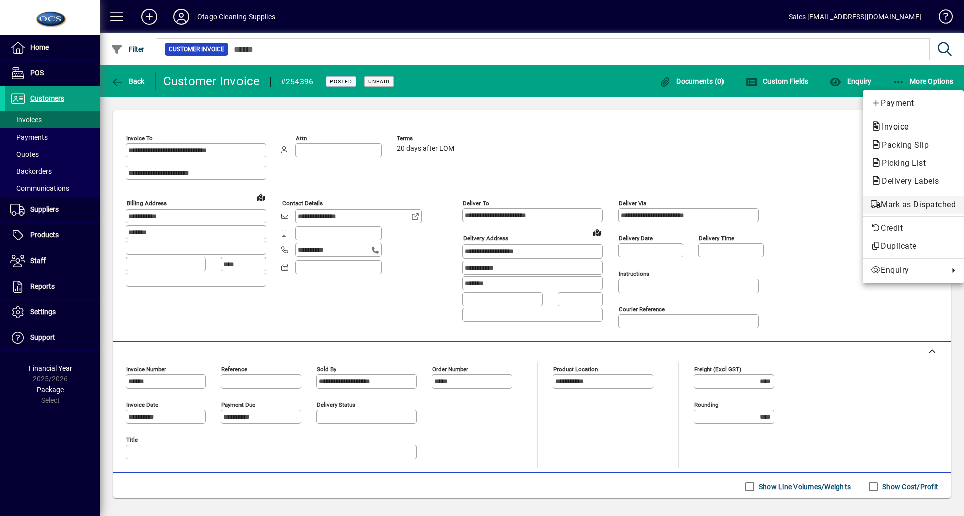
click at [929, 208] on span "Mark as Dispatched" at bounding box center [913, 205] width 85 height 12
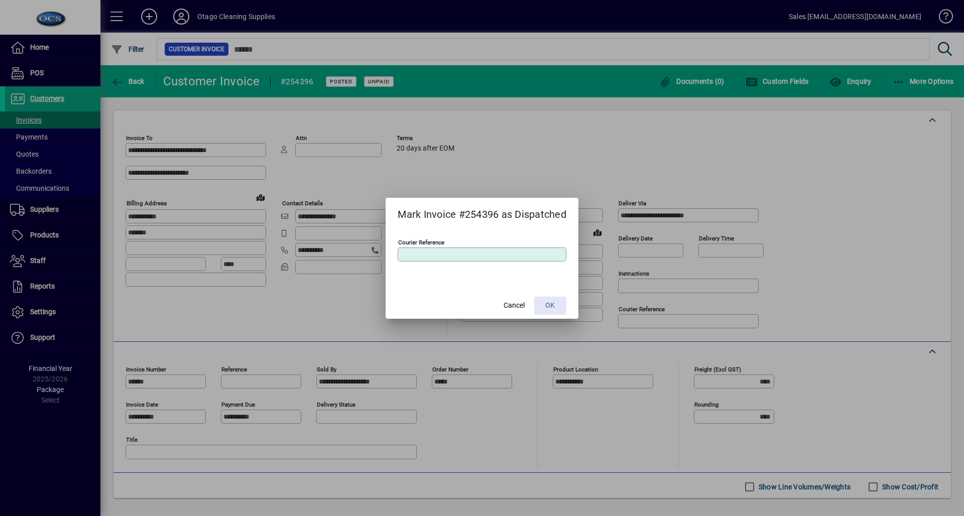
click at [557, 312] on span at bounding box center [550, 306] width 32 height 24
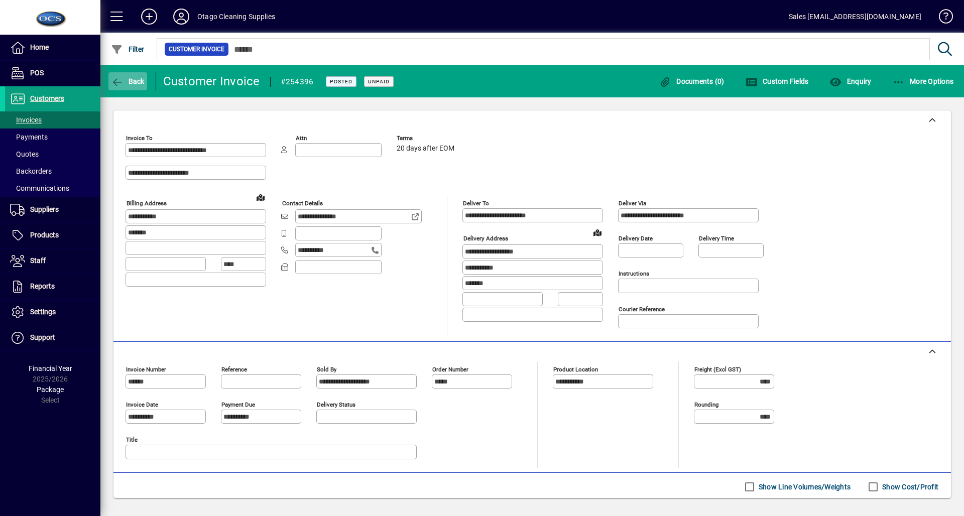
click at [122, 83] on icon "button" at bounding box center [117, 82] width 13 height 10
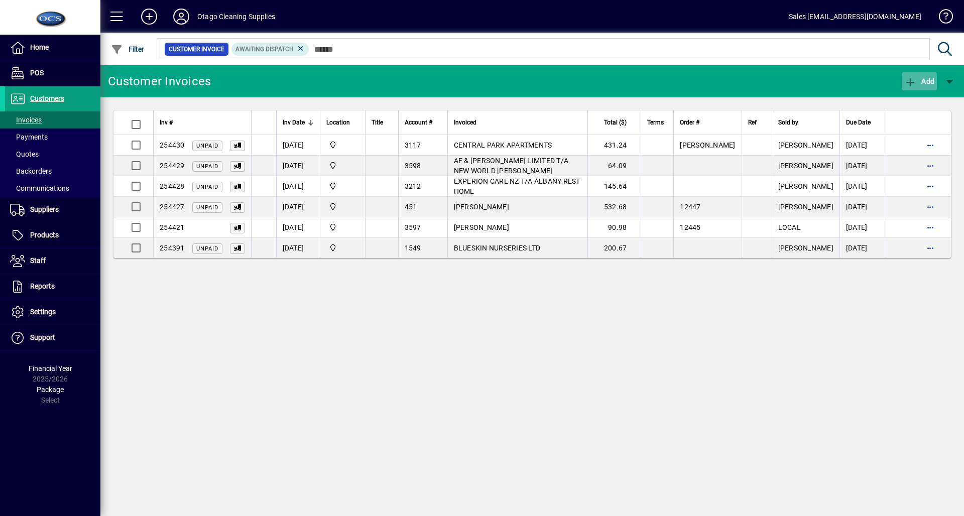
click at [928, 83] on span "Add" at bounding box center [919, 81] width 30 height 8
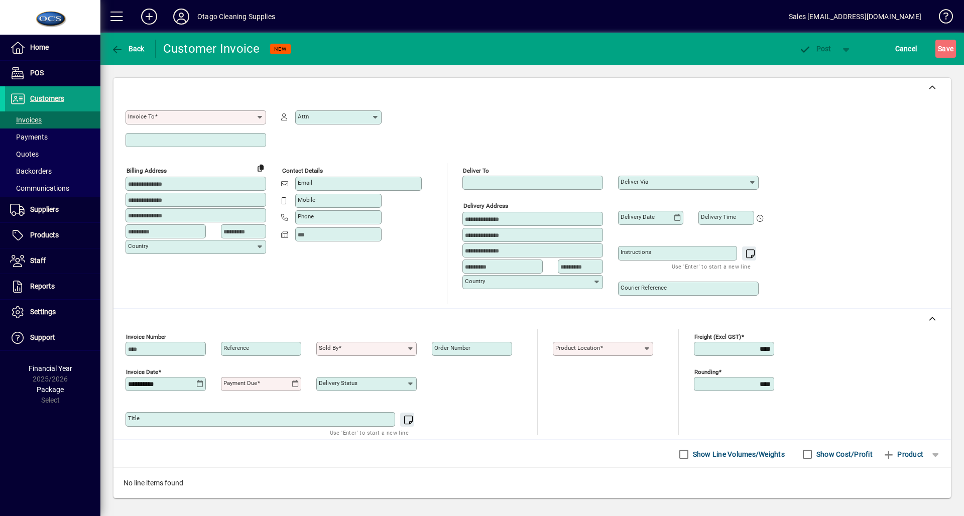
click at [160, 116] on input "Invoice To" at bounding box center [192, 117] width 128 height 8
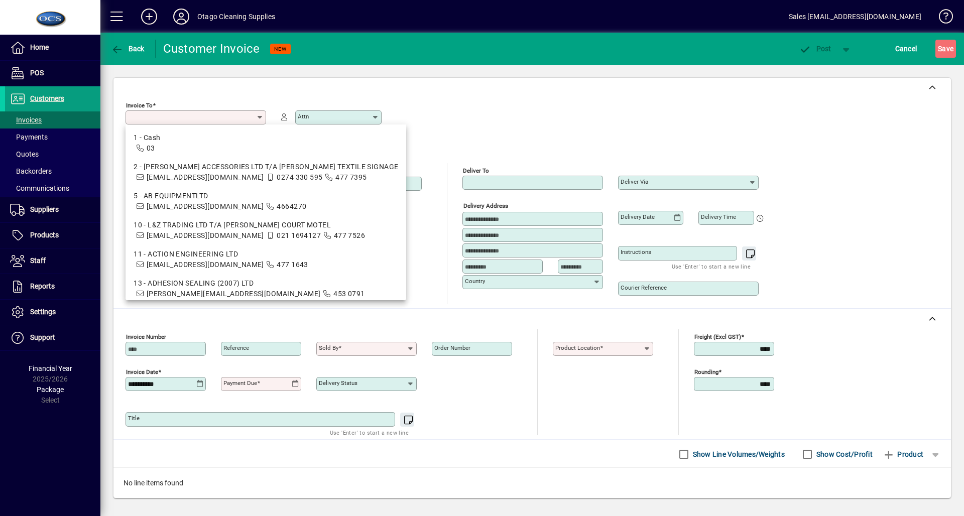
click at [163, 118] on input "Invoice To" at bounding box center [192, 117] width 128 height 8
click at [33, 73] on span "POS" at bounding box center [37, 73] width 14 height 8
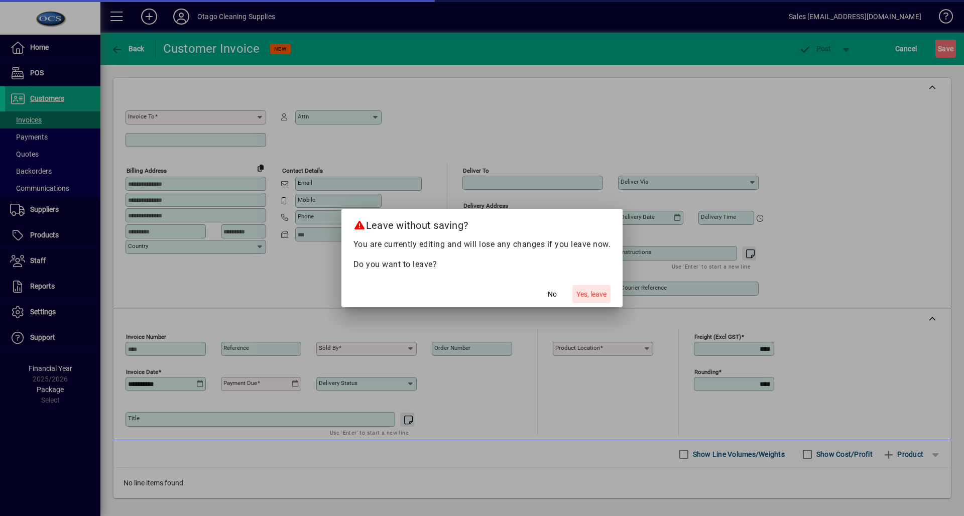
click at [592, 290] on span "Yes, leave" at bounding box center [591, 294] width 30 height 11
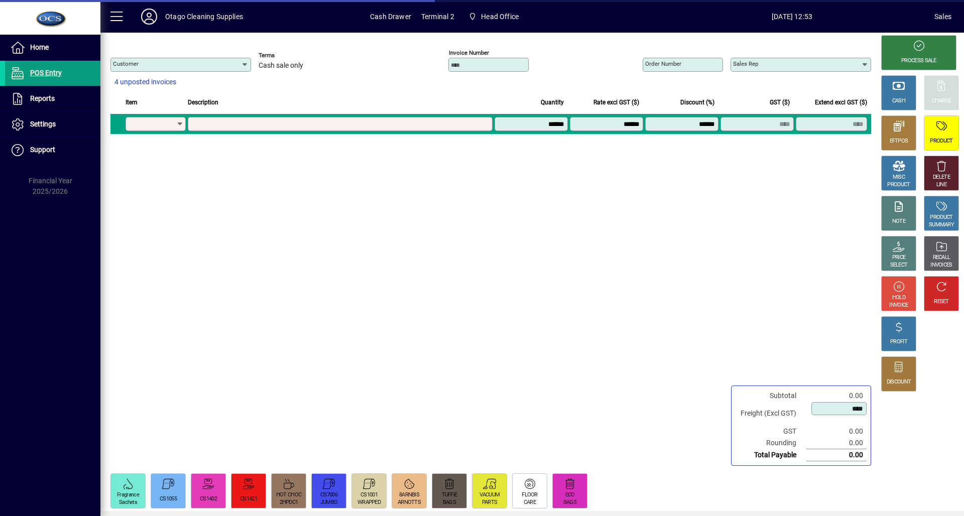
type input "********"
type input "**********"
click at [191, 63] on input "********" at bounding box center [177, 65] width 128 height 8
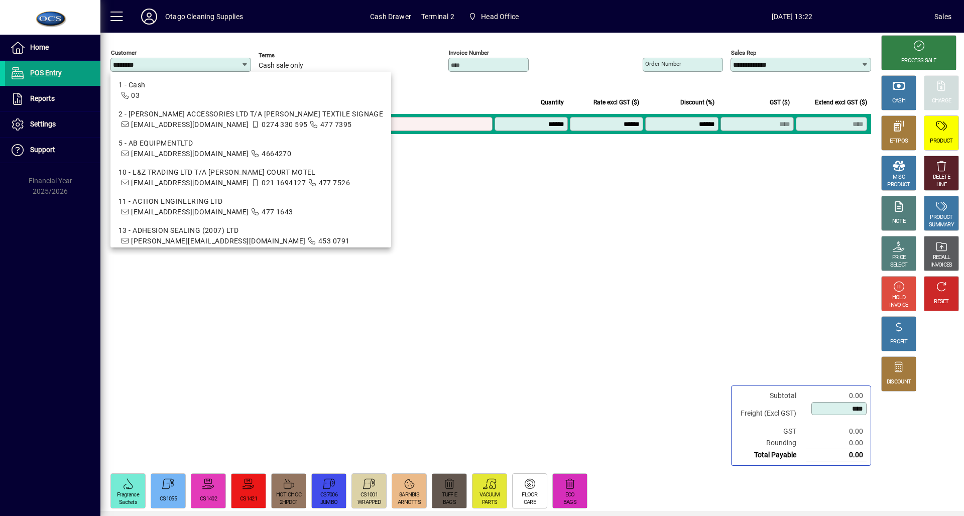
click at [190, 64] on input "********" at bounding box center [177, 65] width 128 height 8
click at [178, 62] on input "********" at bounding box center [177, 65] width 128 height 8
drag, startPoint x: 154, startPoint y: 63, endPoint x: 155, endPoint y: 72, distance: 9.1
click at [151, 69] on div "Customer ********" at bounding box center [180, 65] width 141 height 14
drag, startPoint x: 88, startPoint y: 61, endPoint x: 139, endPoint y: 65, distance: 51.3
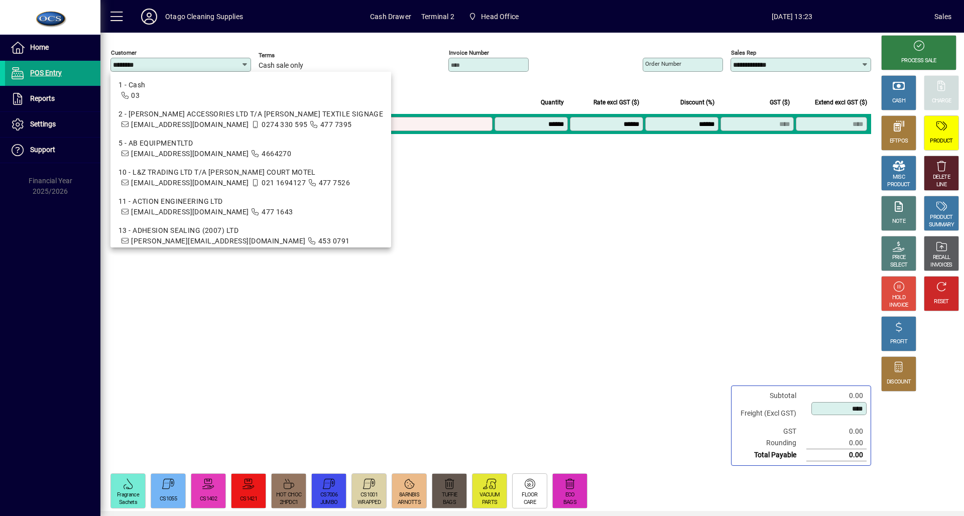
click at [139, 65] on input "********" at bounding box center [177, 65] width 128 height 8
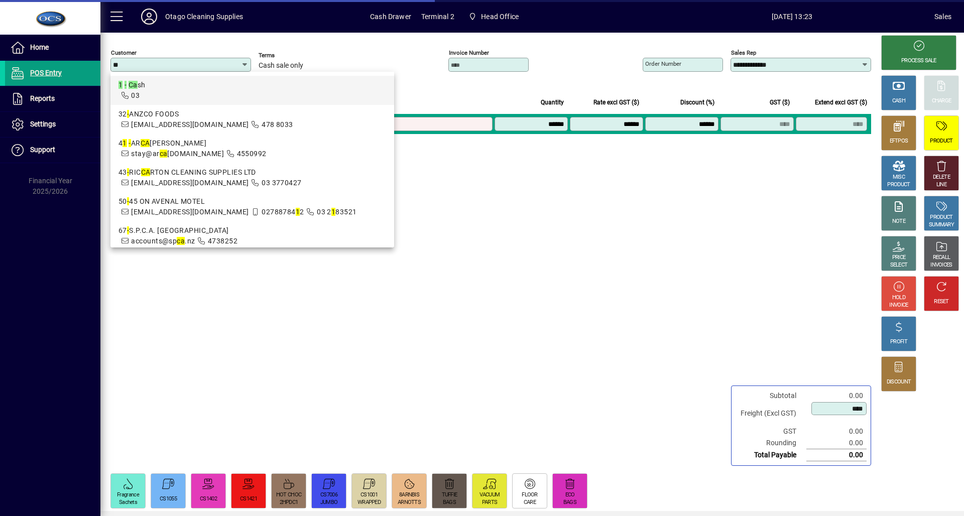
type input "*"
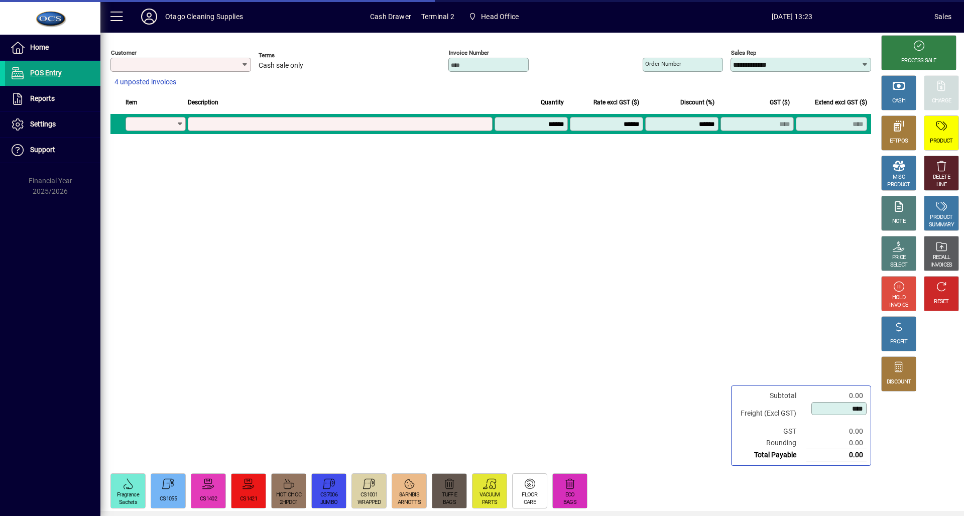
type input "********"
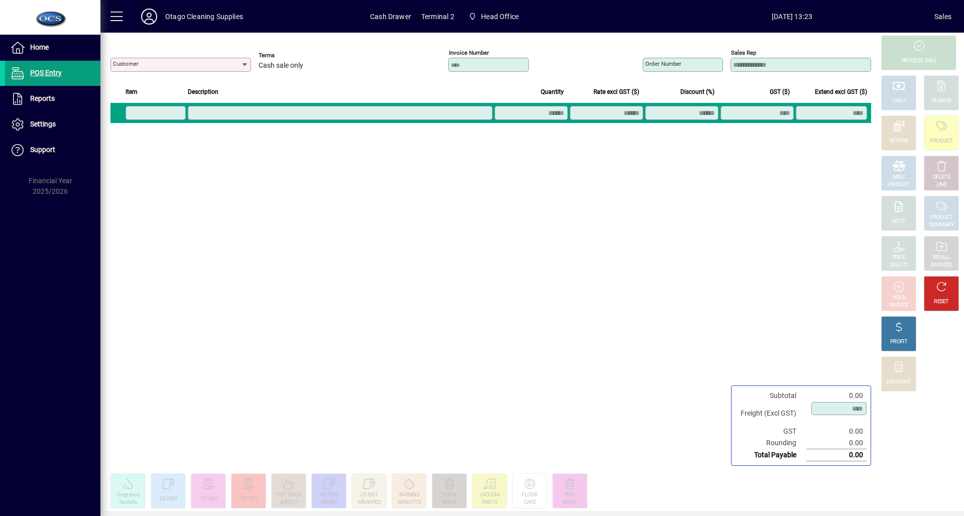
click at [138, 64] on mat-label "Customer" at bounding box center [126, 63] width 26 height 7
click at [138, 64] on input "Customer" at bounding box center [177, 65] width 128 height 8
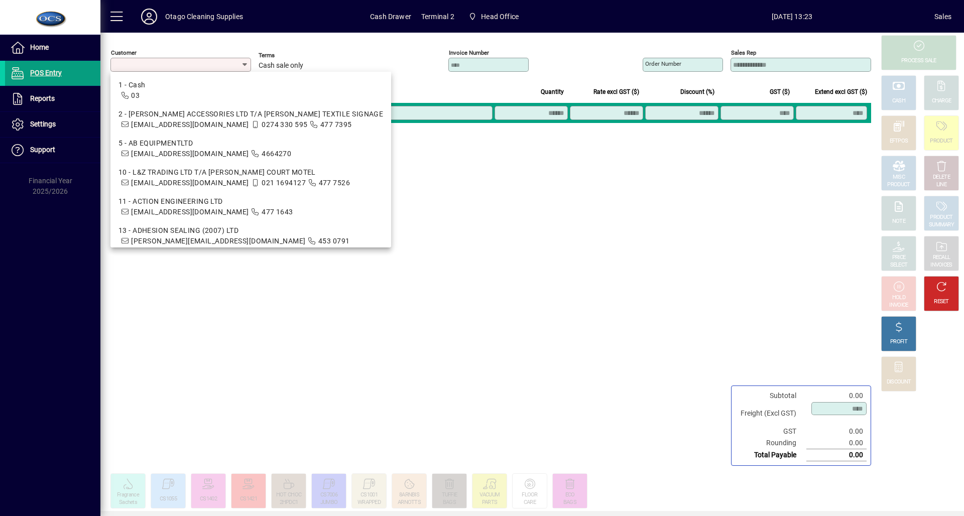
click at [147, 64] on input "Customer" at bounding box center [177, 65] width 128 height 8
click at [154, 65] on input "Customer" at bounding box center [177, 65] width 128 height 8
click at [248, 64] on icon at bounding box center [245, 65] width 8 height 8
click at [259, 267] on div "**********" at bounding box center [489, 252] width 778 height 438
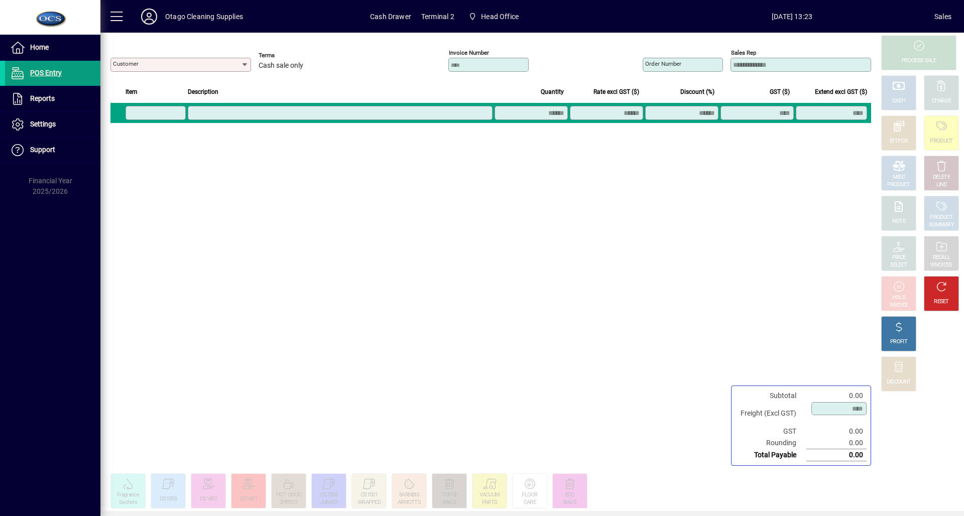
click at [163, 72] on div at bounding box center [180, 77] width 141 height 11
drag, startPoint x: 166, startPoint y: 65, endPoint x: 176, endPoint y: 57, distance: 12.9
click at [175, 58] on div "Customer" at bounding box center [180, 65] width 141 height 14
drag, startPoint x: 164, startPoint y: 62, endPoint x: 178, endPoint y: 42, distance: 23.8
click at [175, 45] on div "**********" at bounding box center [489, 252] width 778 height 438
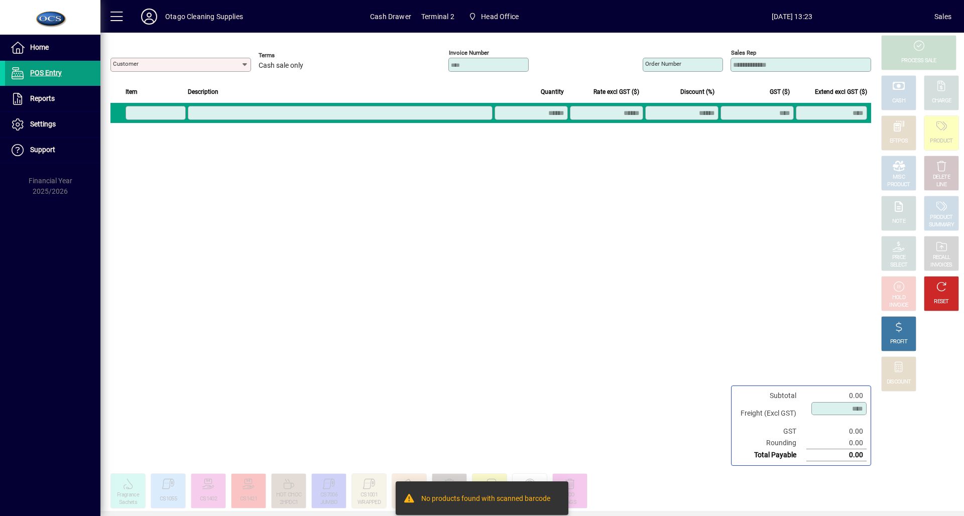
click at [274, 266] on div "**********" at bounding box center [489, 252] width 778 height 438
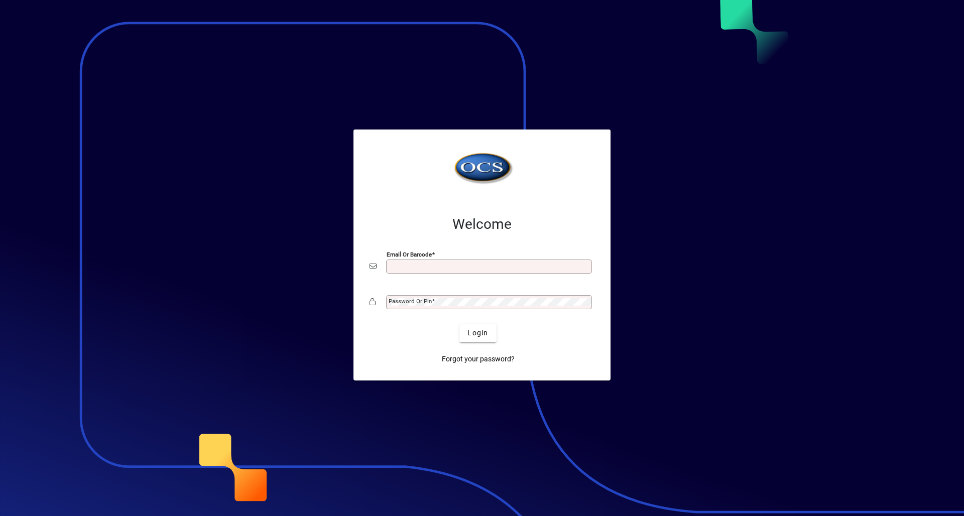
click at [400, 268] on input "Email or Barcode" at bounding box center [490, 267] width 203 height 8
type input "**********"
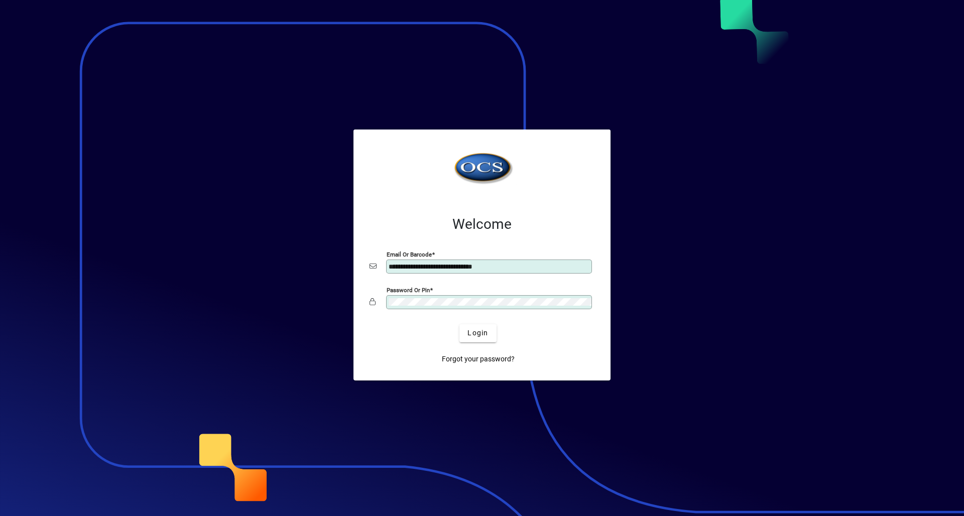
click at [459, 324] on button "Login" at bounding box center [477, 333] width 37 height 18
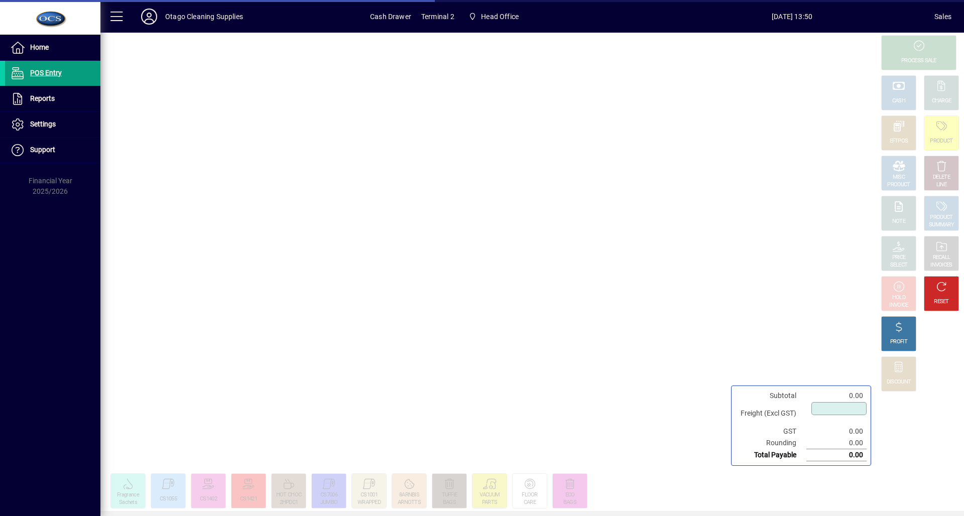
type input "****"
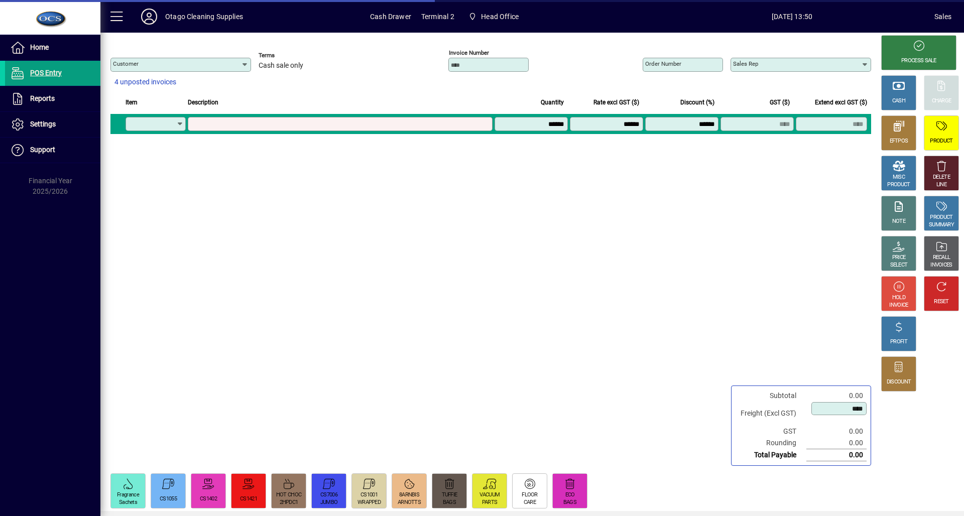
type input "********"
type input "**********"
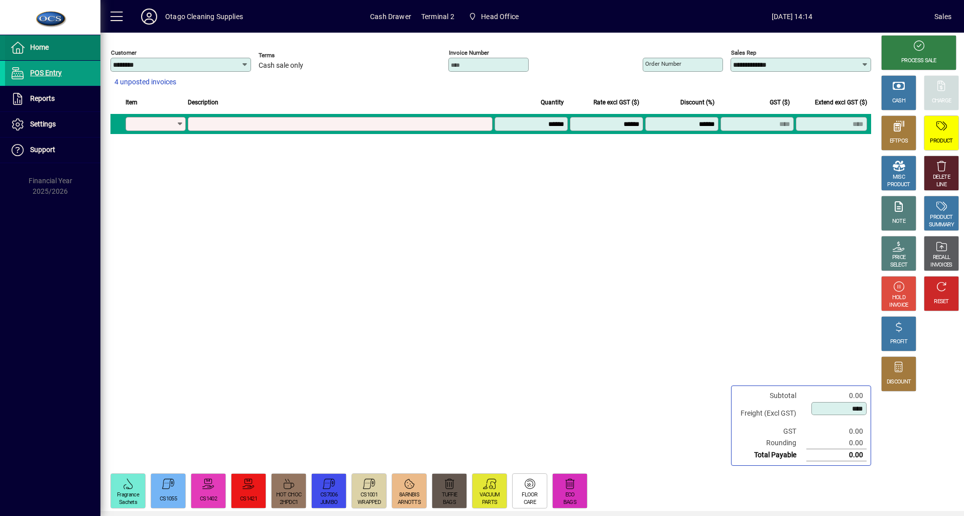
click at [42, 42] on span "Home" at bounding box center [27, 48] width 44 height 12
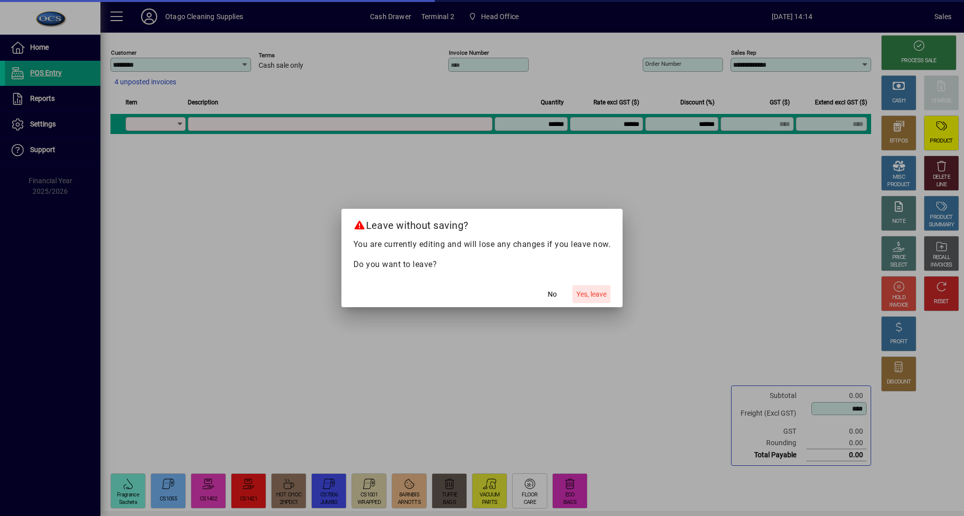
click at [586, 293] on span "Yes, leave" at bounding box center [591, 294] width 30 height 11
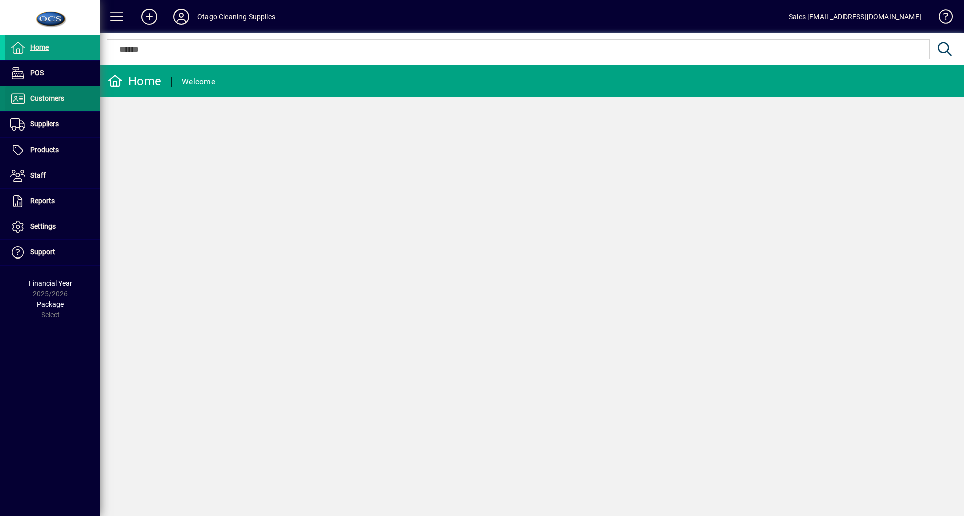
click at [28, 99] on span "Customers" at bounding box center [34, 99] width 59 height 12
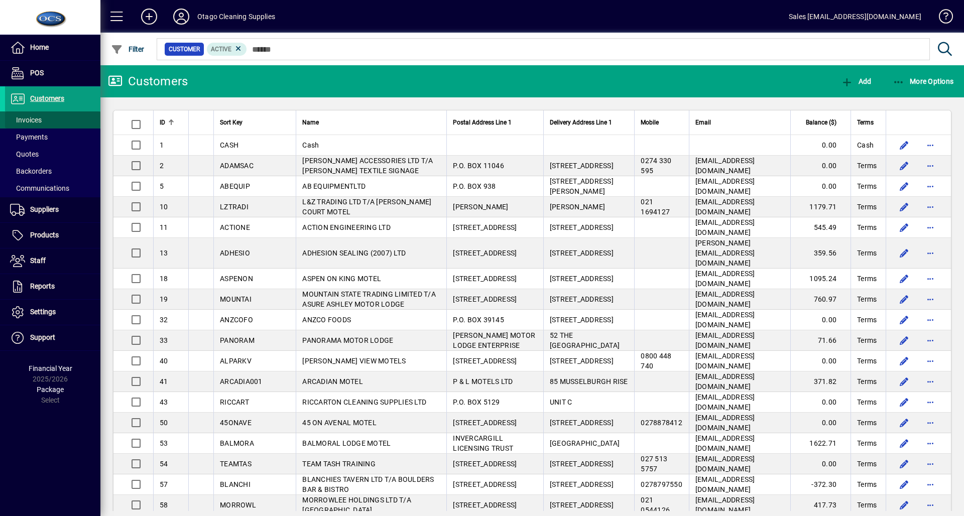
click at [32, 121] on span "Invoices" at bounding box center [26, 120] width 32 height 8
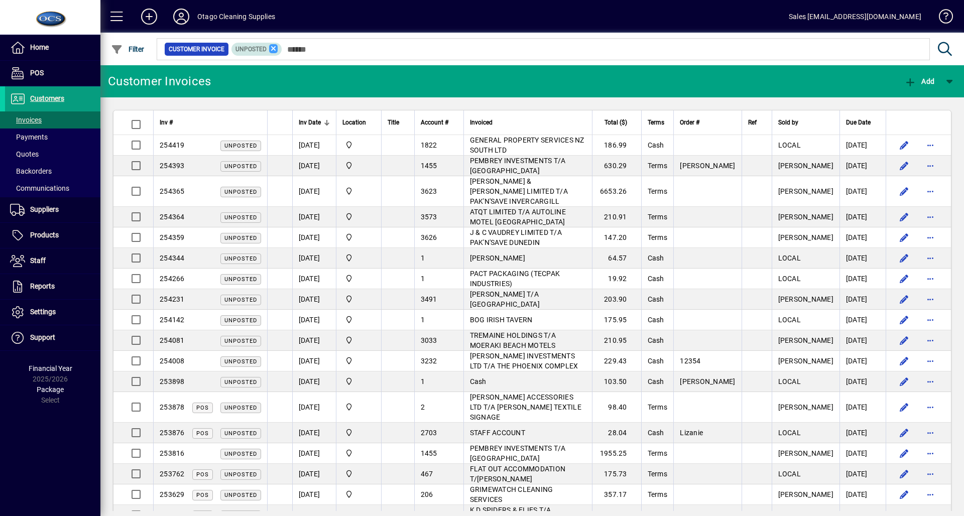
click at [275, 49] on icon at bounding box center [273, 48] width 9 height 9
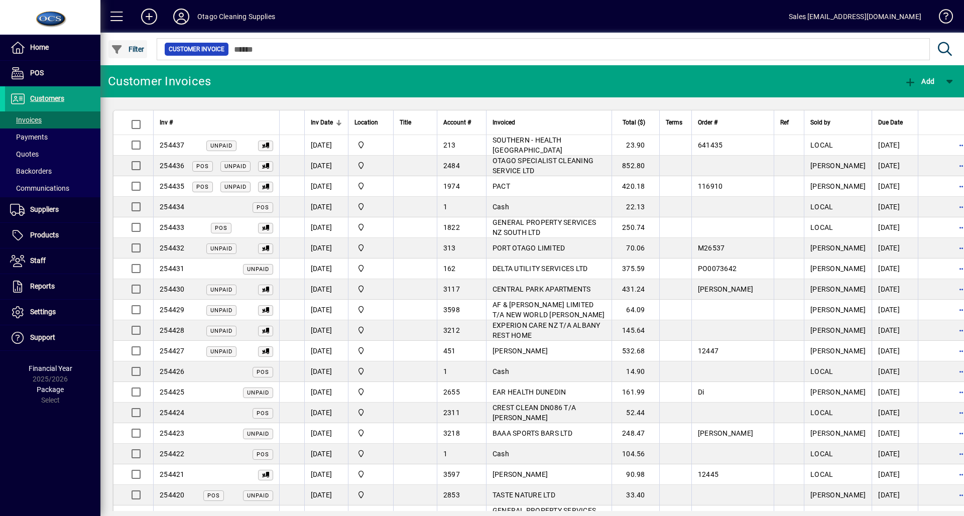
click at [134, 45] on span "Filter" at bounding box center [128, 49] width 34 height 8
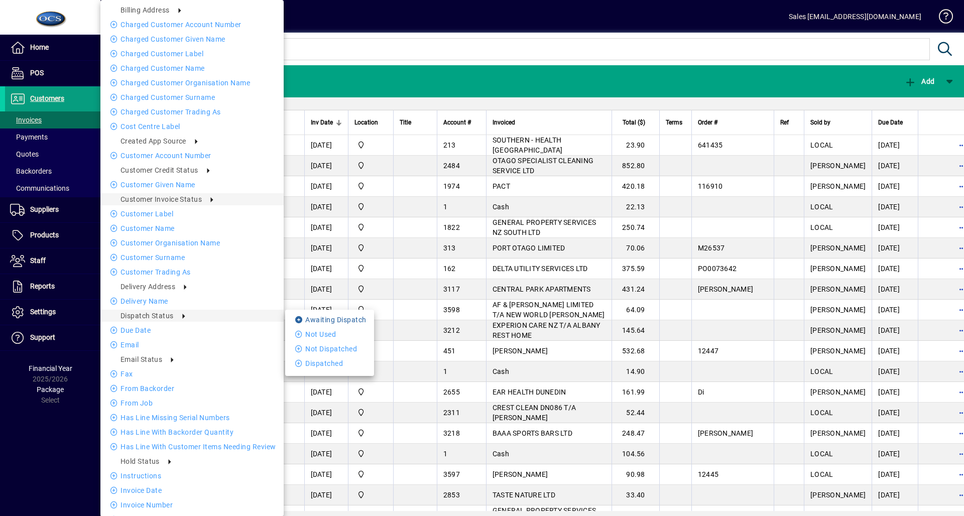
click at [310, 320] on li "Awaiting Dispatch" at bounding box center [329, 320] width 89 height 12
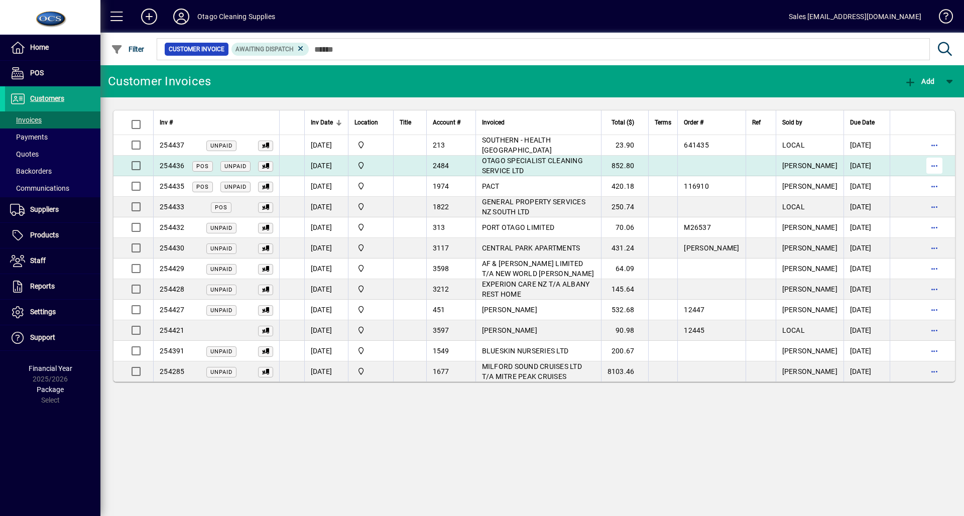
click at [934, 161] on span "button" at bounding box center [934, 166] width 24 height 24
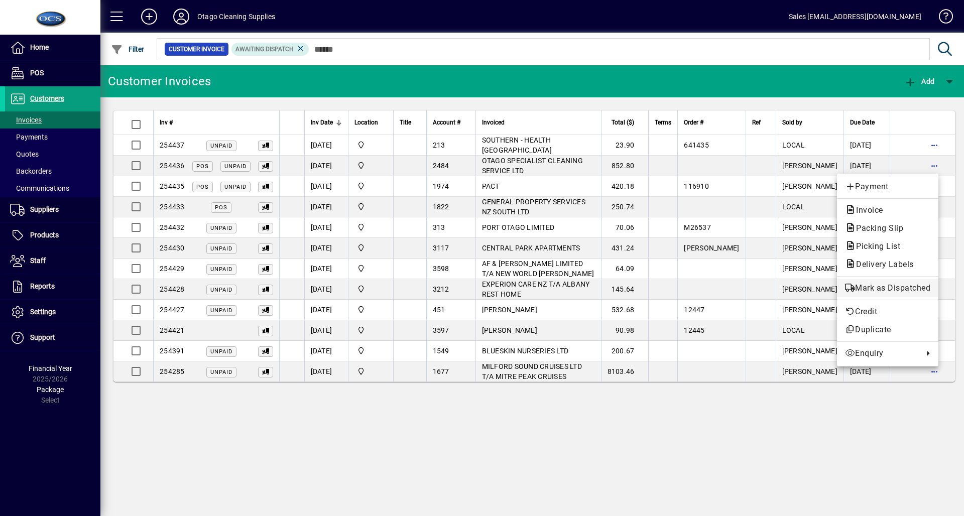
click at [878, 285] on span "Mark as Dispatched" at bounding box center [887, 288] width 85 height 12
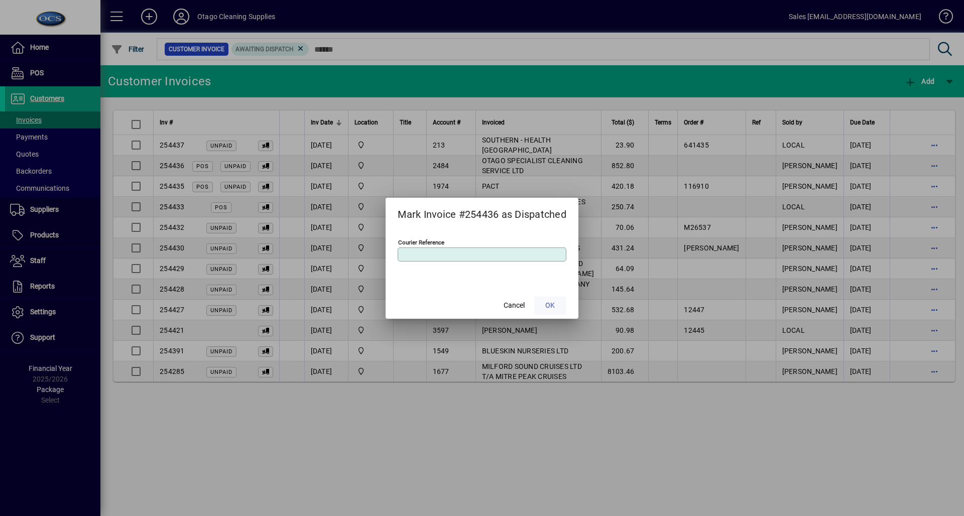
click at [552, 304] on span "OK" at bounding box center [550, 305] width 10 height 11
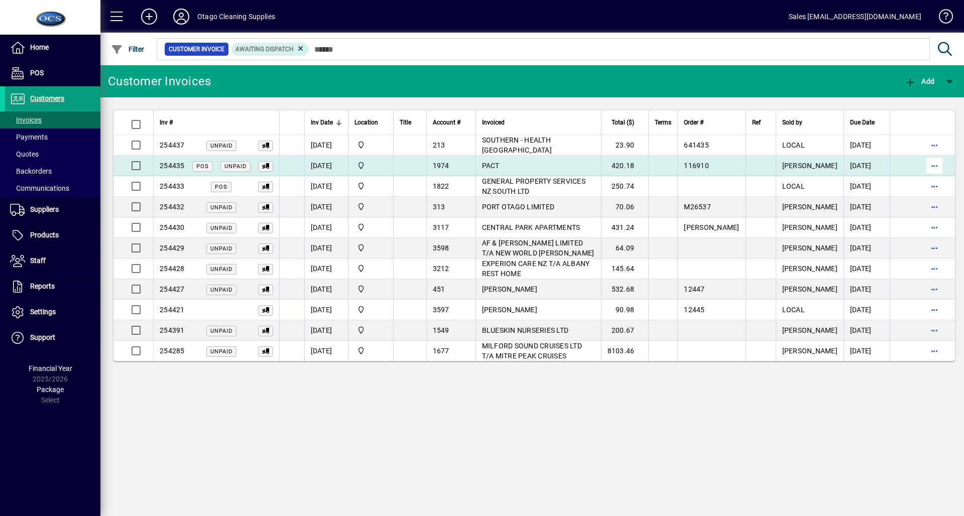
click at [931, 169] on span "button" at bounding box center [934, 166] width 24 height 24
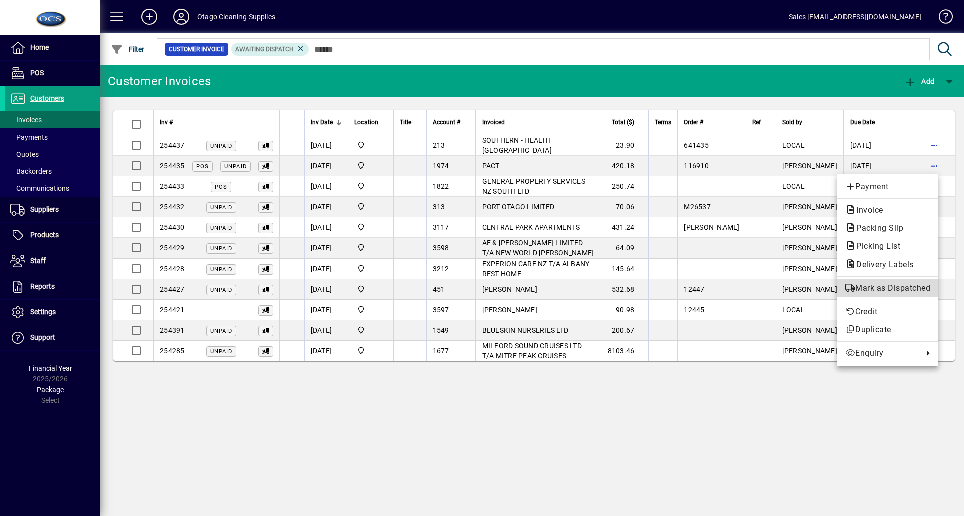
click at [875, 286] on span "Mark as Dispatched" at bounding box center [887, 288] width 85 height 12
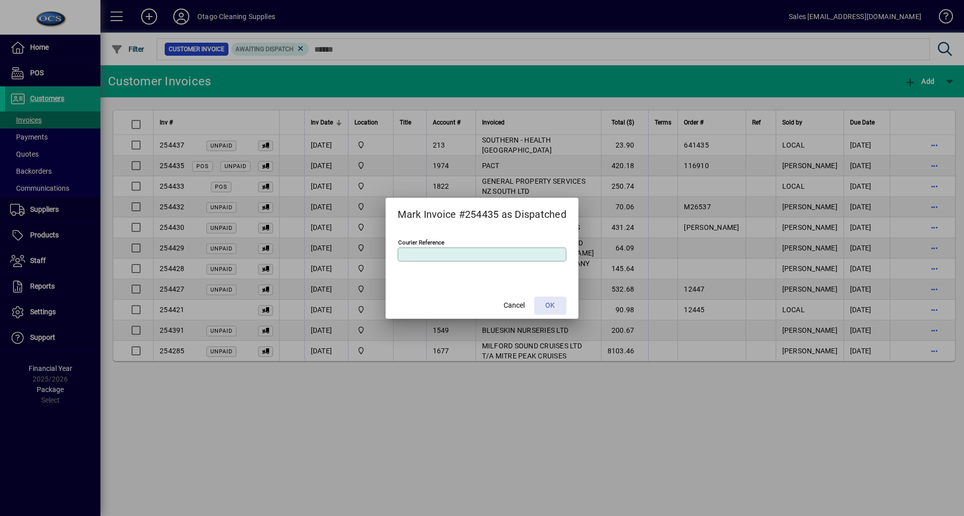
click at [546, 303] on span at bounding box center [550, 306] width 32 height 24
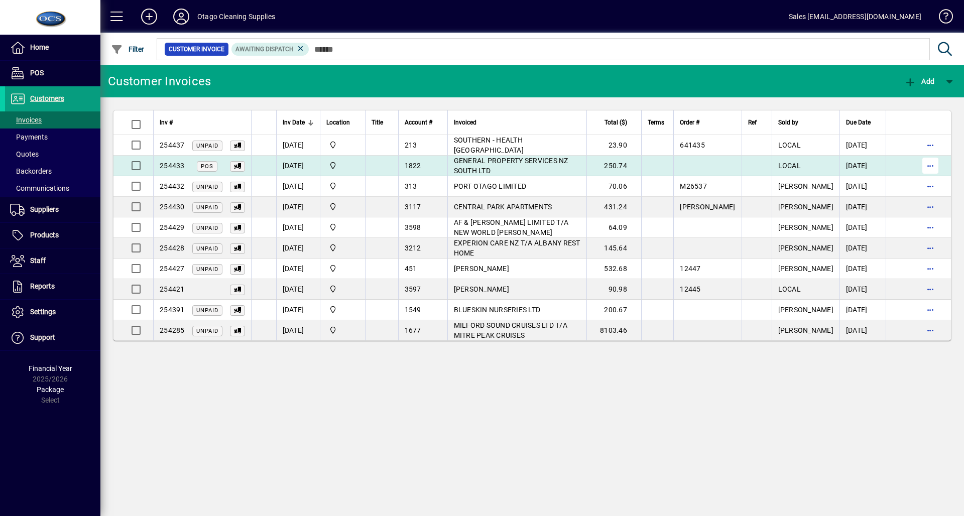
click at [935, 163] on span "button" at bounding box center [930, 166] width 24 height 24
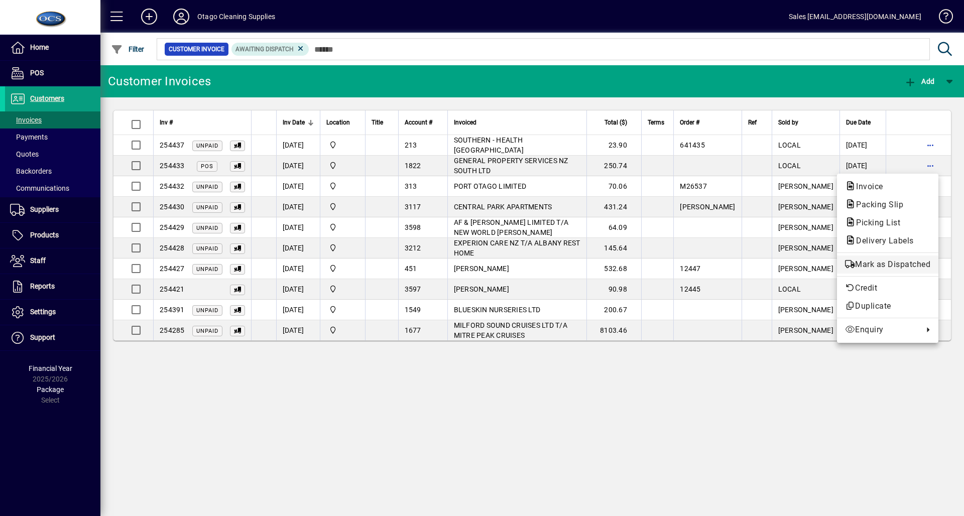
click at [884, 266] on span "Mark as Dispatched" at bounding box center [887, 265] width 85 height 12
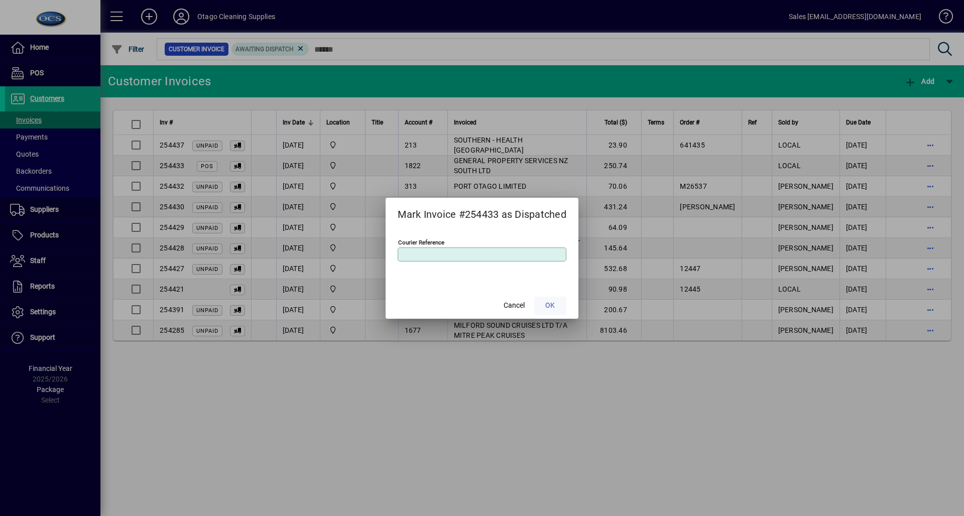
click at [558, 301] on span at bounding box center [550, 306] width 32 height 24
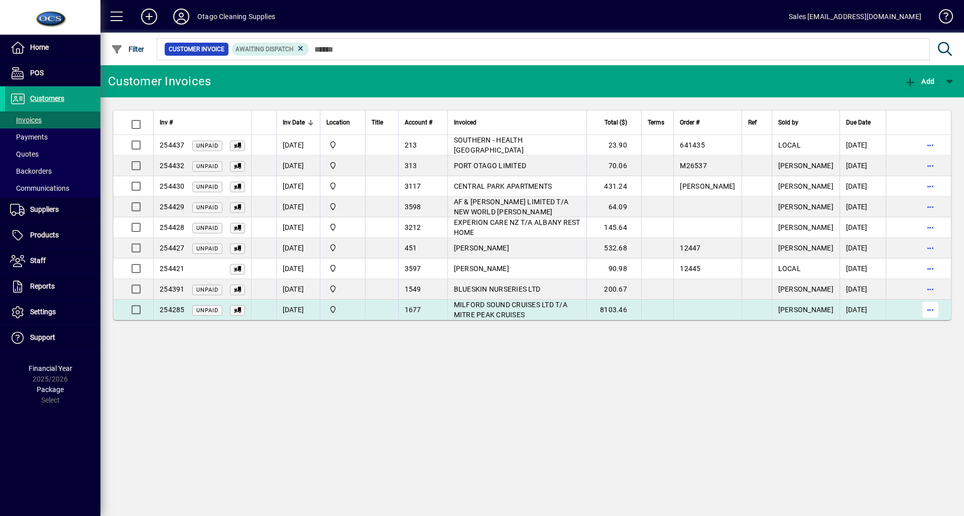
click at [932, 308] on span "button" at bounding box center [930, 310] width 24 height 24
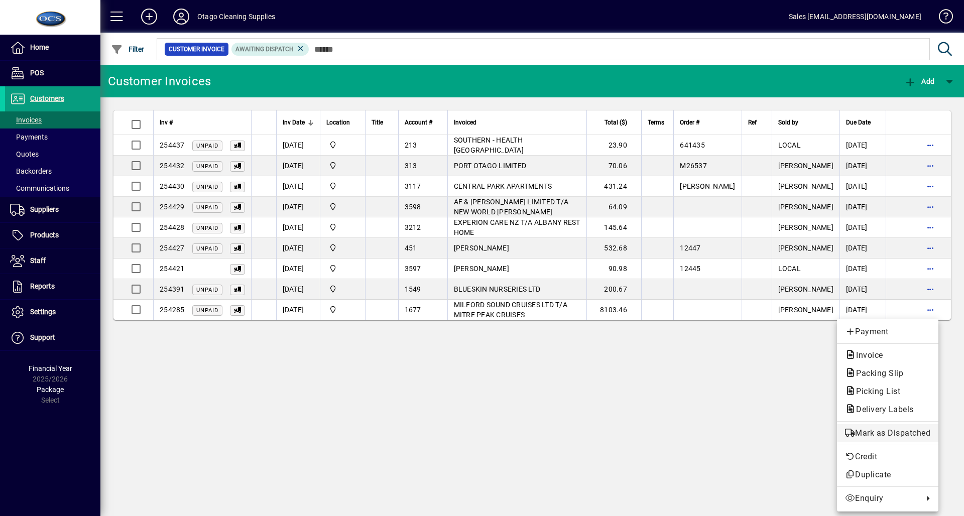
click at [865, 431] on span "Mark as Dispatched" at bounding box center [887, 433] width 85 height 12
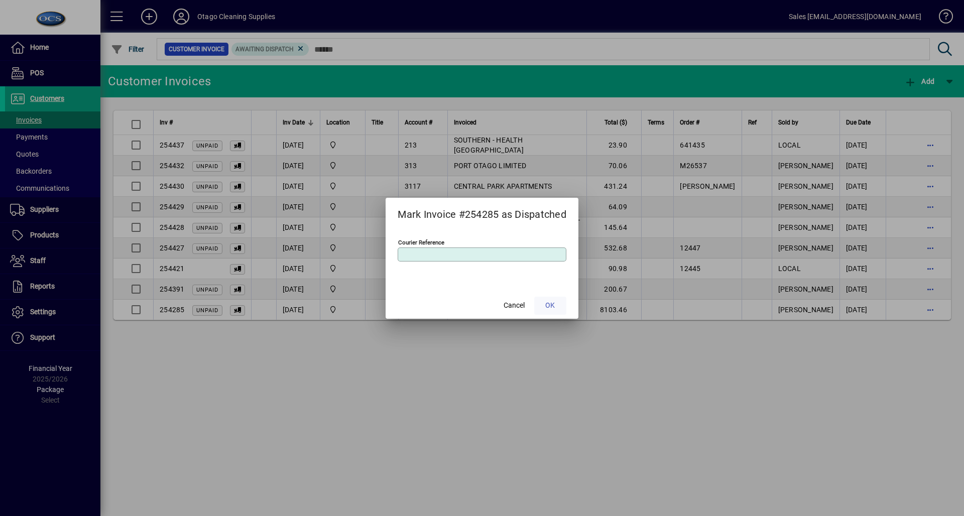
click at [549, 305] on span "OK" at bounding box center [550, 305] width 10 height 11
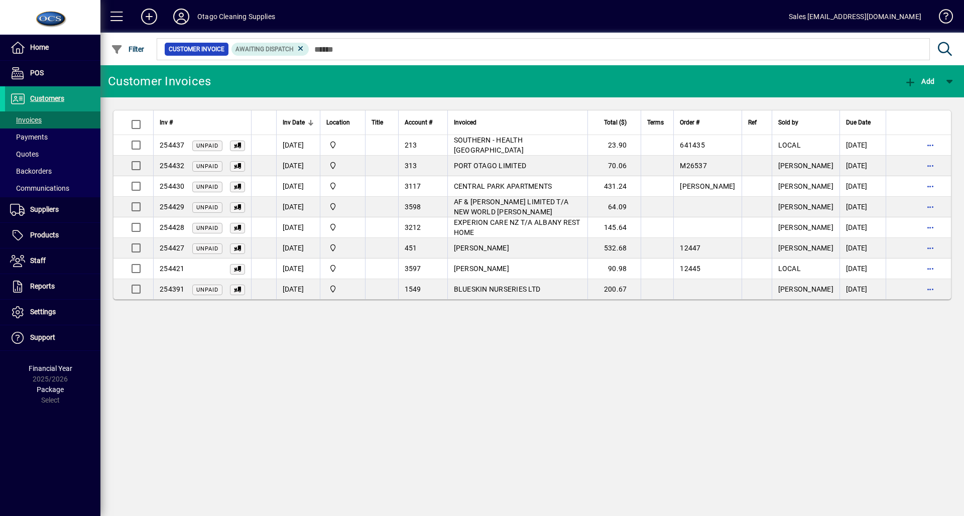
click at [38, 96] on span "Customers" at bounding box center [47, 98] width 34 height 8
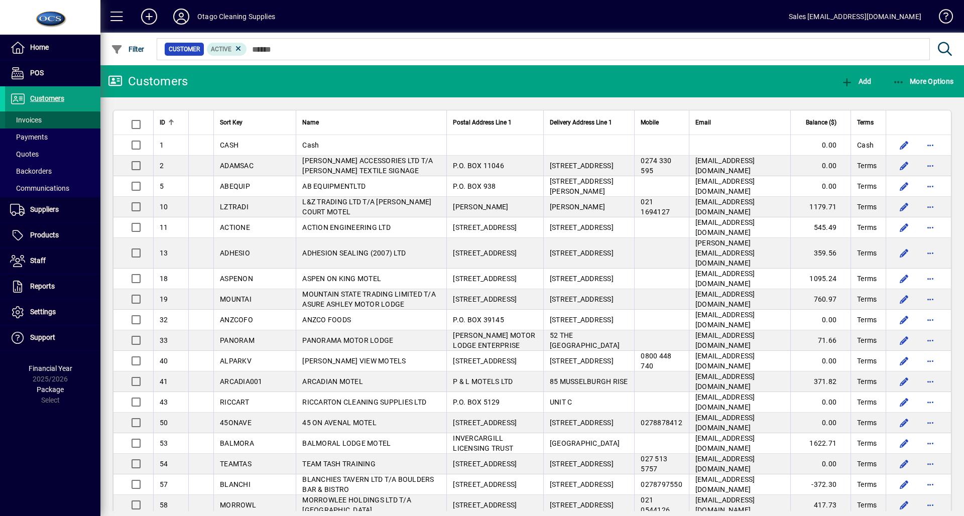
click at [25, 116] on span "Invoices" at bounding box center [26, 120] width 32 height 8
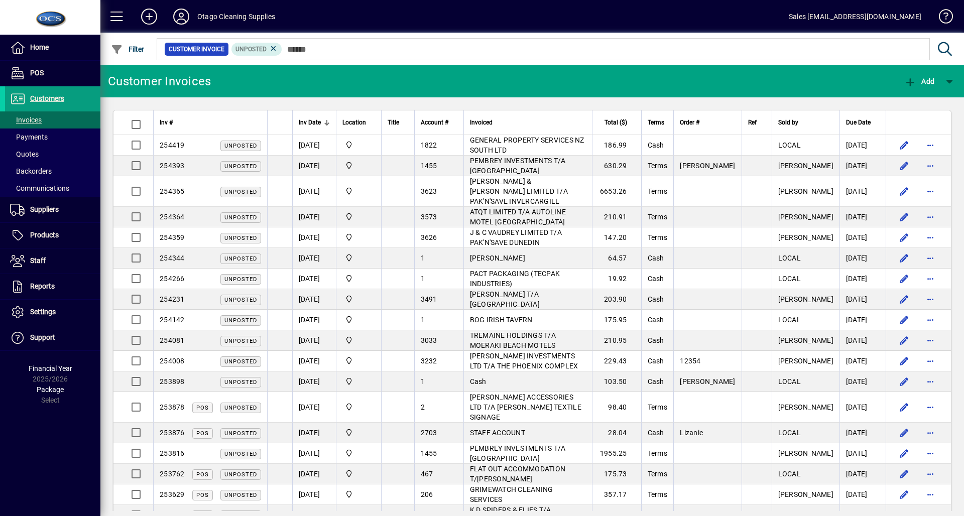
click at [273, 44] on div at bounding box center [587, 38] width 864 height 11
click at [270, 48] on icon at bounding box center [273, 48] width 9 height 9
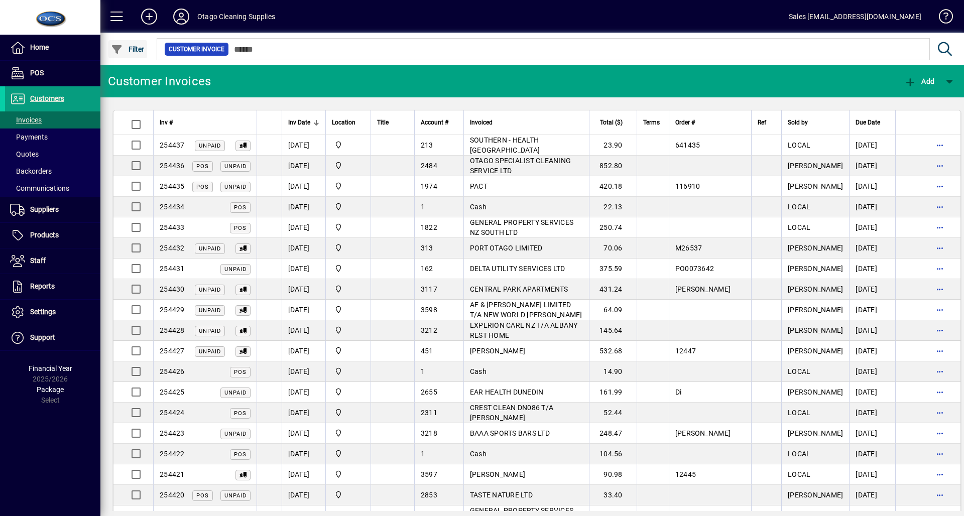
click at [128, 48] on span "Filter" at bounding box center [128, 49] width 34 height 8
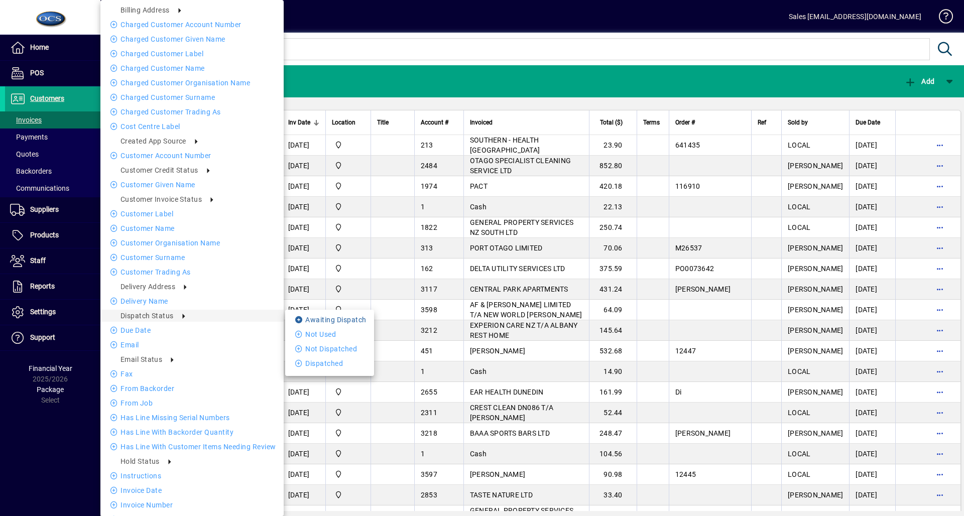
click at [337, 318] on li "Awaiting Dispatch" at bounding box center [329, 320] width 89 height 12
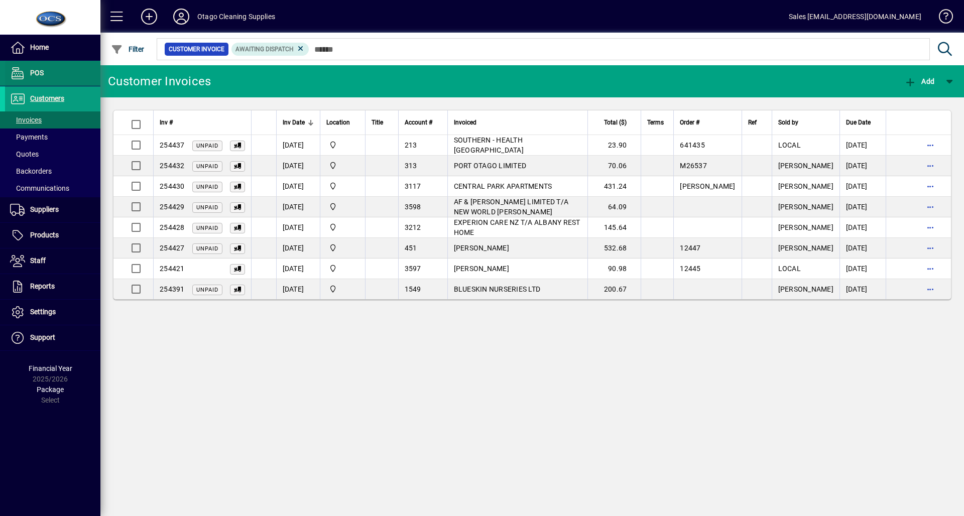
click at [40, 70] on span "POS" at bounding box center [37, 73] width 14 height 8
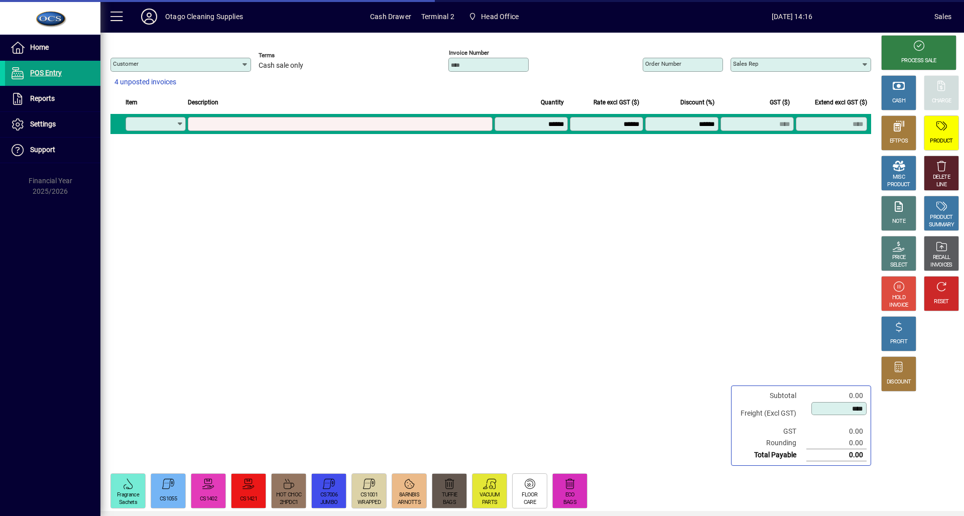
type input "********"
type input "**********"
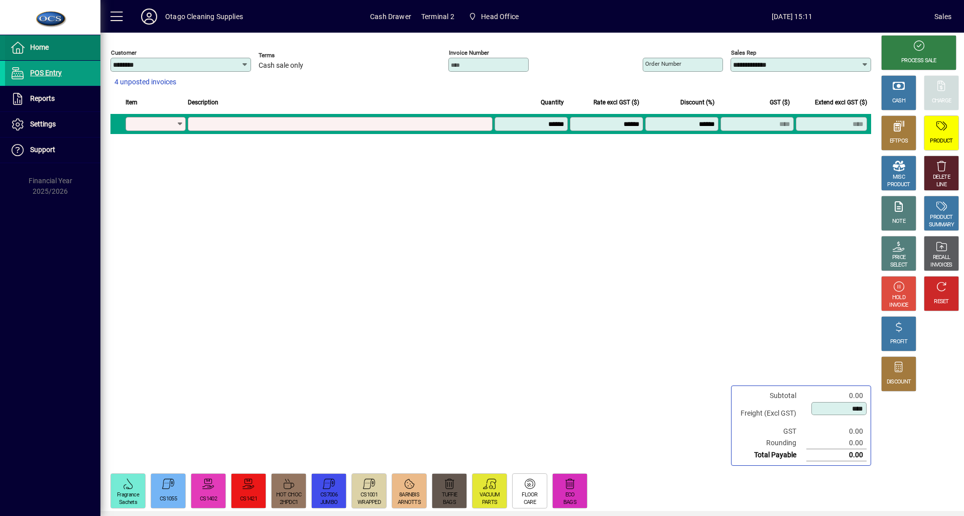
click at [43, 47] on span "Home" at bounding box center [39, 47] width 19 height 8
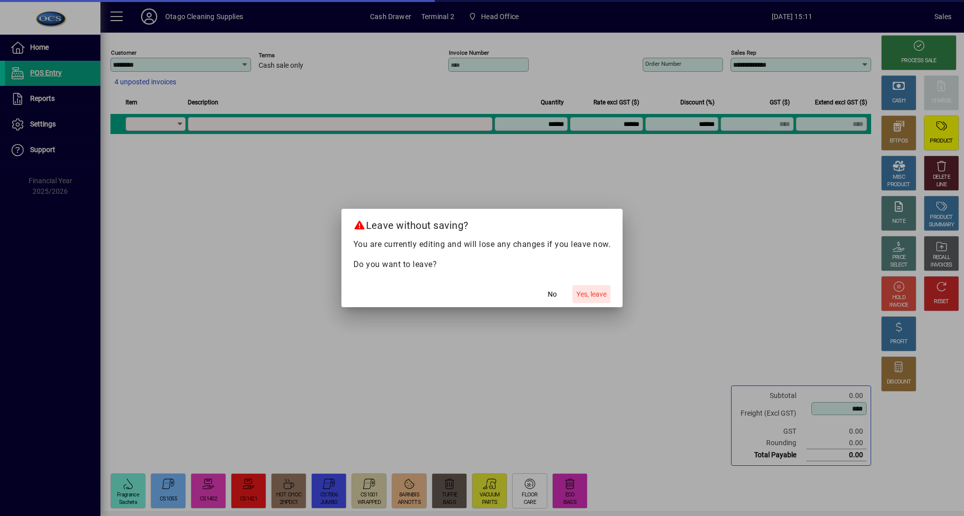
click at [600, 292] on span "Yes, leave" at bounding box center [591, 294] width 30 height 11
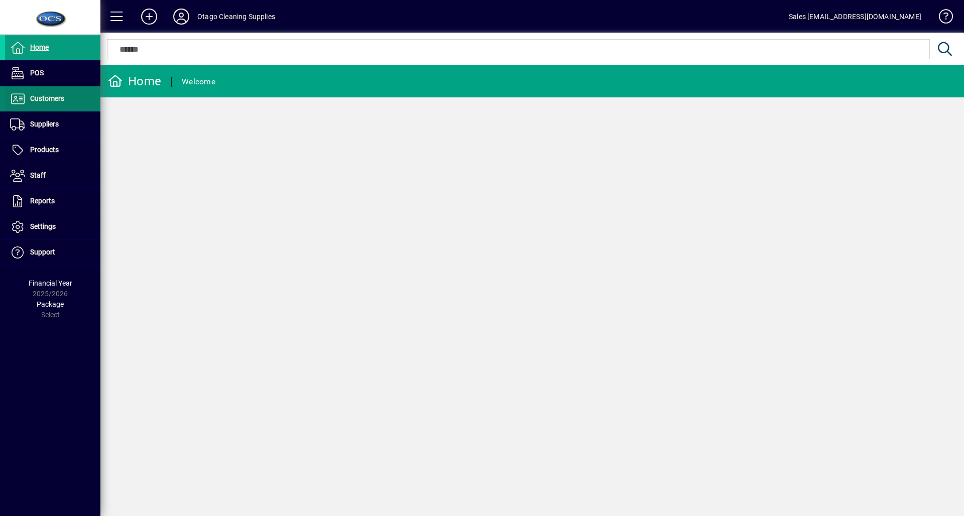
click at [51, 93] on span "Customers" at bounding box center [34, 99] width 59 height 12
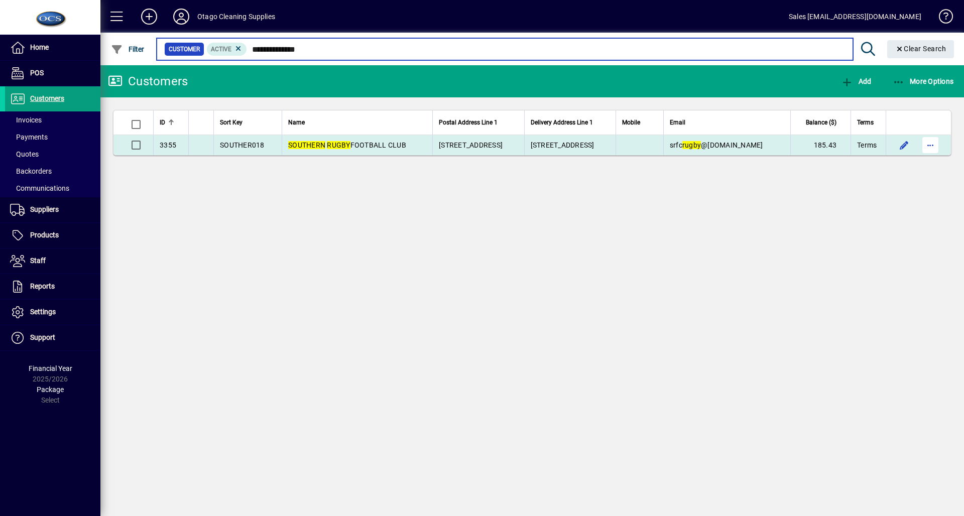
type input "**********"
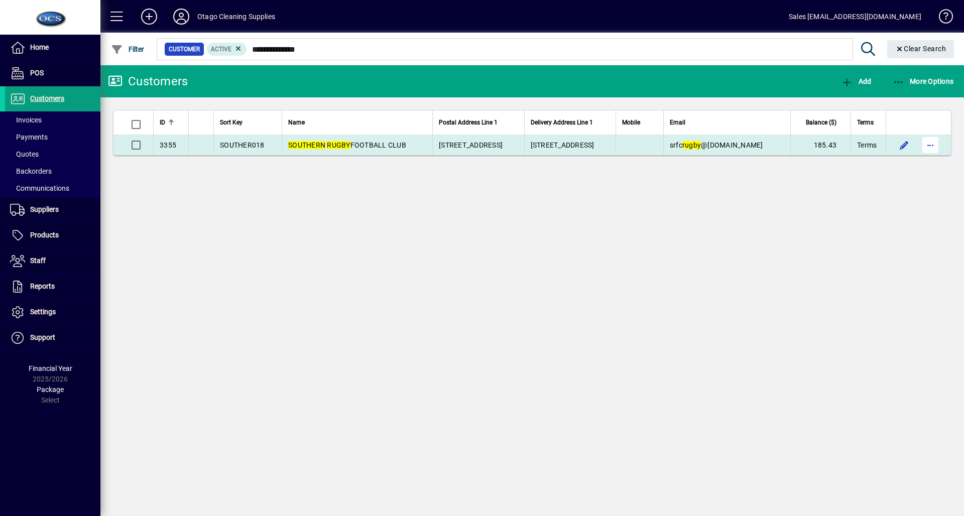
click at [929, 143] on span "button" at bounding box center [930, 145] width 24 height 24
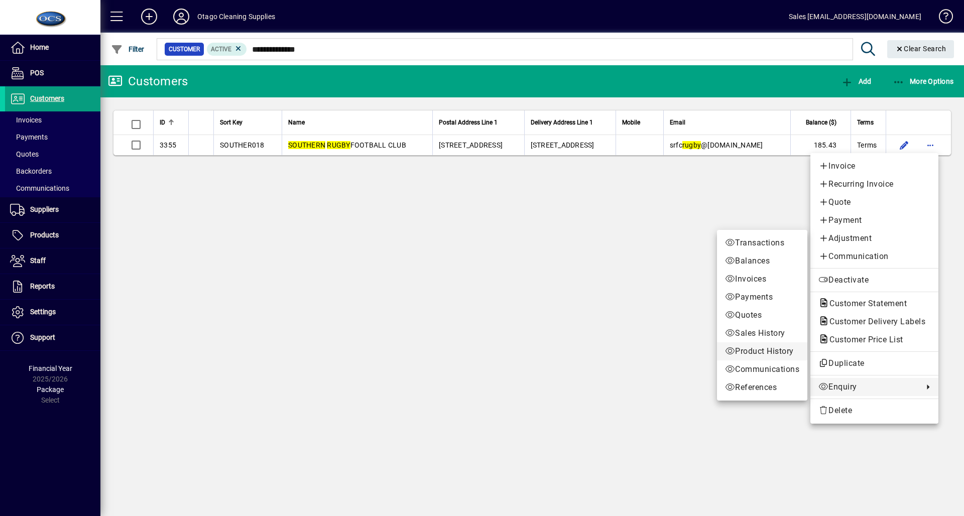
click at [752, 349] on span "Product History" at bounding box center [762, 351] width 74 height 12
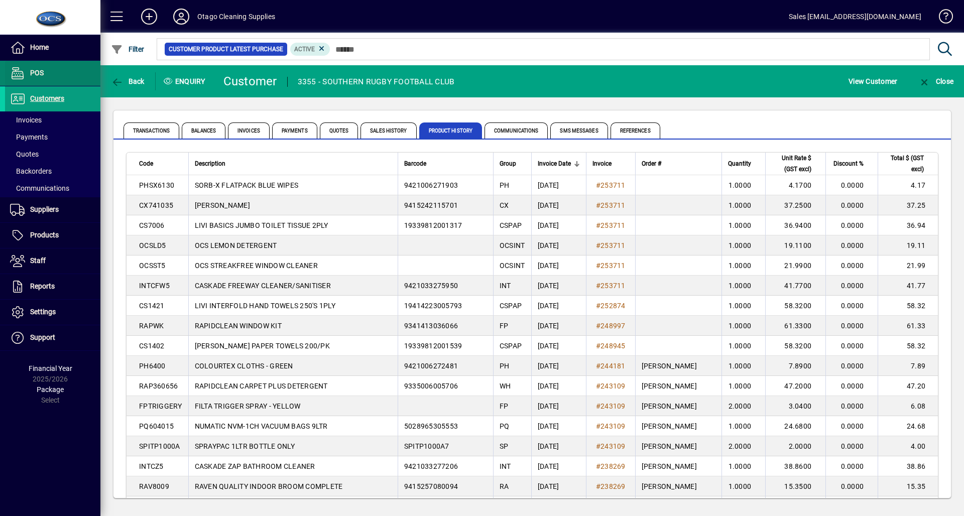
click at [66, 78] on span at bounding box center [52, 73] width 95 height 24
